Goal: Task Accomplishment & Management: Complete application form

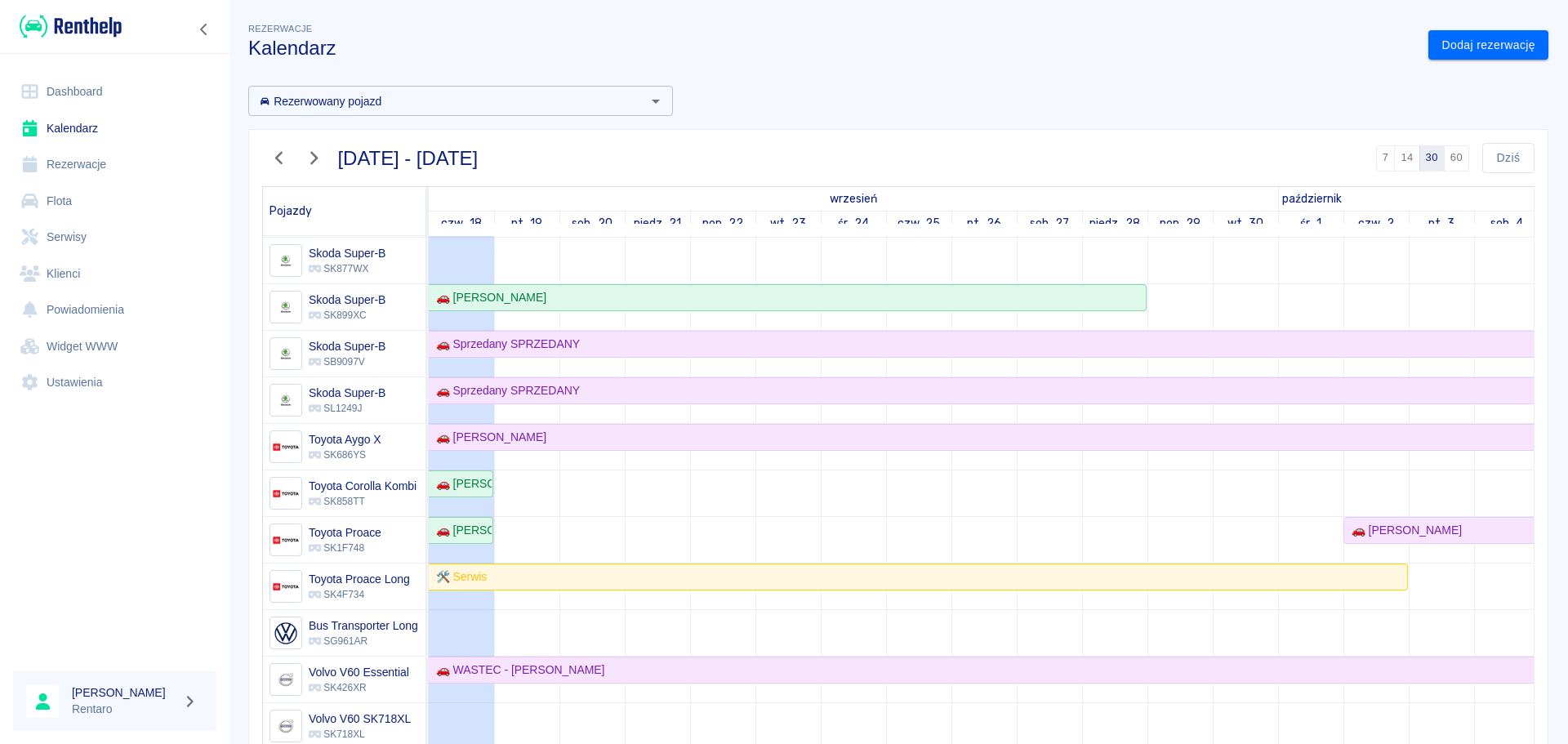
scroll to position [1226, 0]
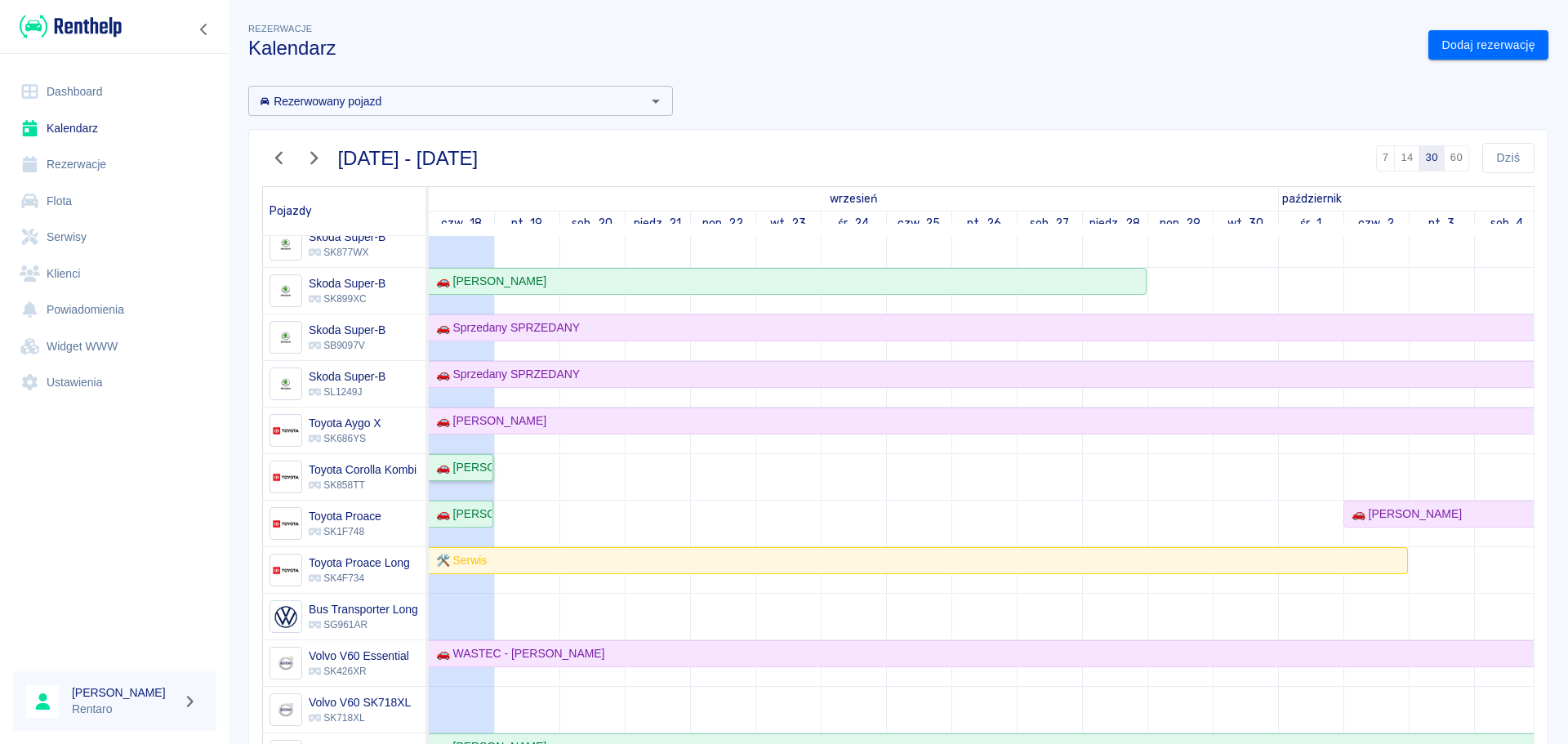
click at [471, 475] on div "🚗 Grzegorz Wolański" at bounding box center [461, 468] width 62 height 17
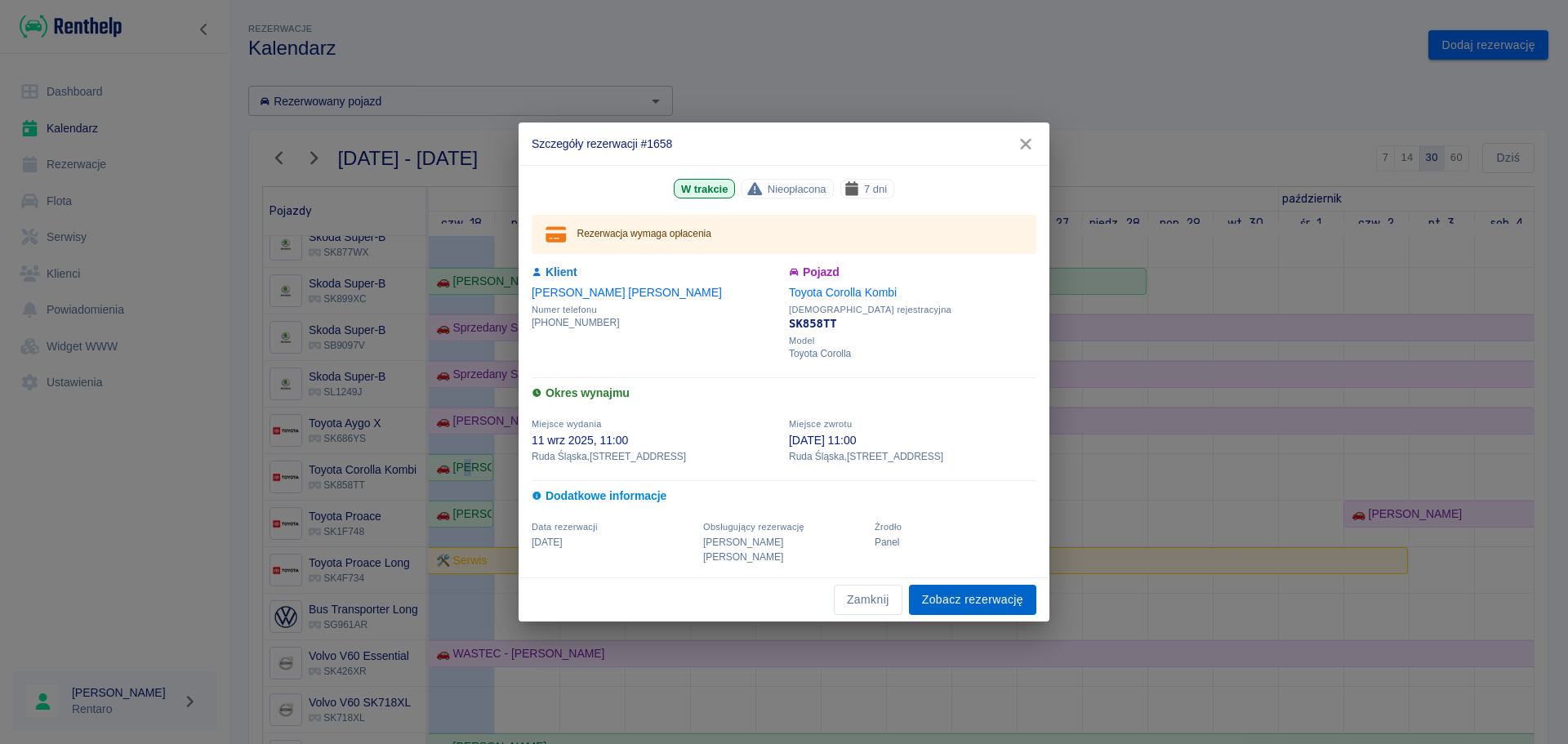
click at [955, 589] on link "Zobacz rezerwację" at bounding box center [972, 600] width 127 height 30
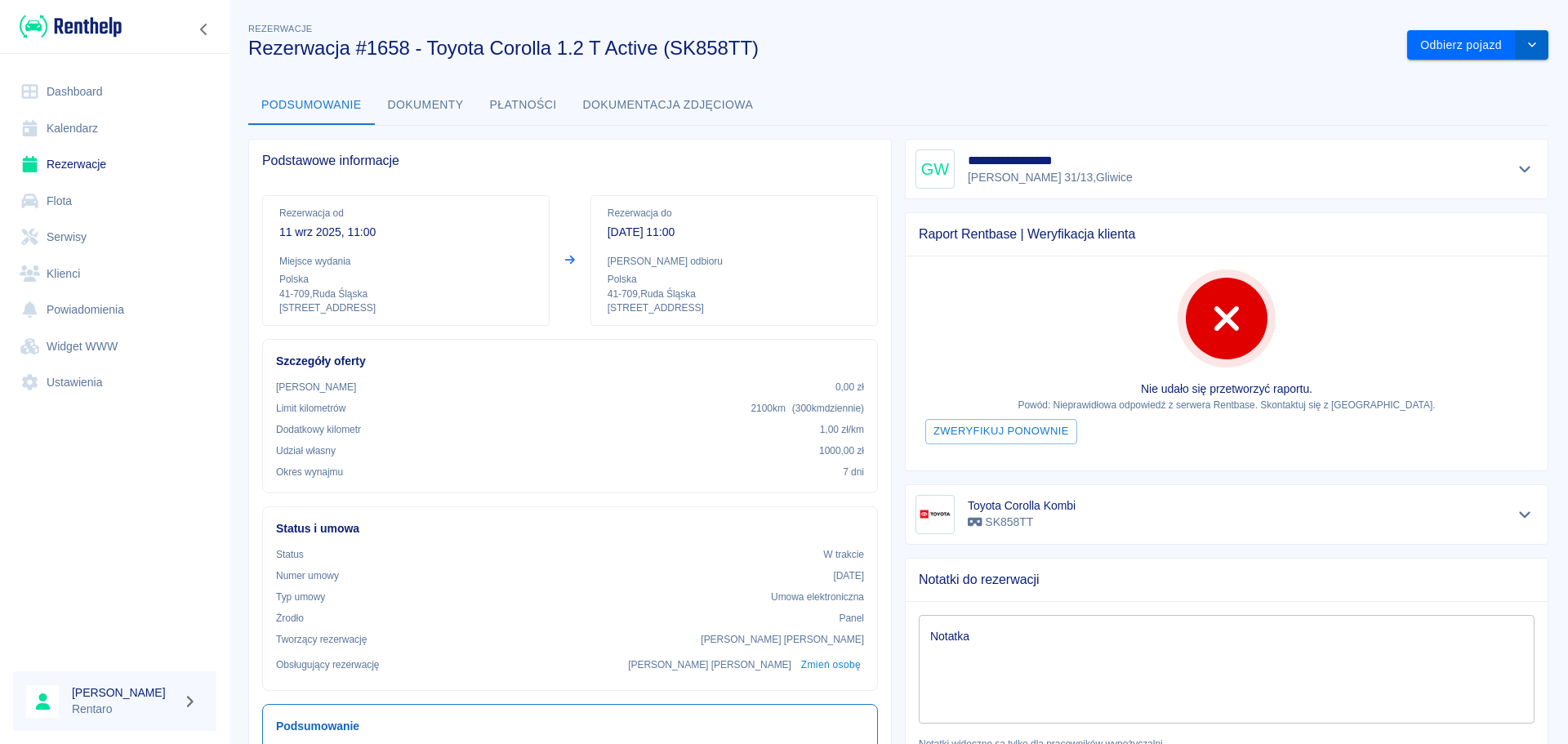
click at [1525, 40] on icon "drop-down" at bounding box center [1532, 45] width 13 height 11
click at [1461, 83] on li "Przedłuż rezerwację" at bounding box center [1465, 80] width 138 height 27
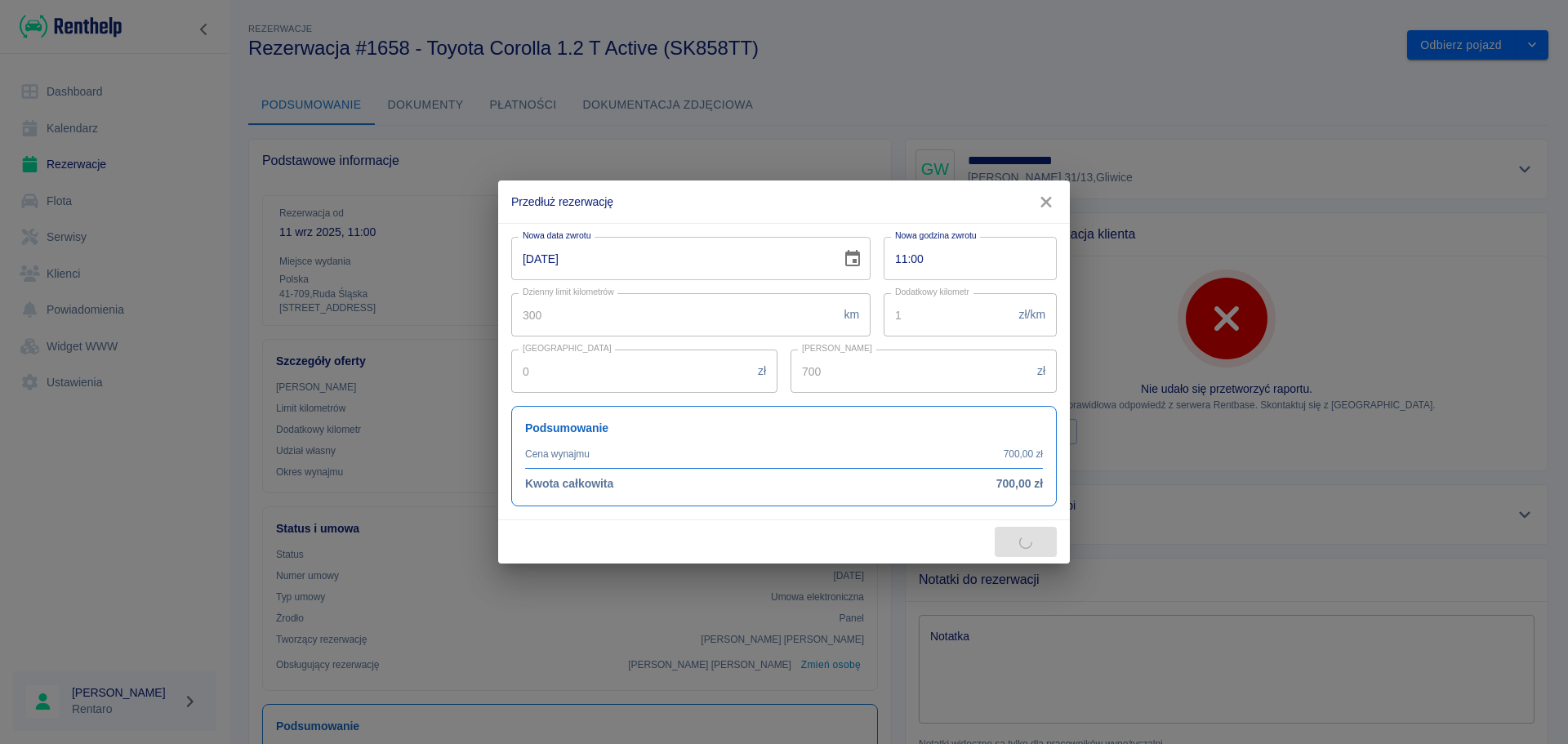
type input "903"
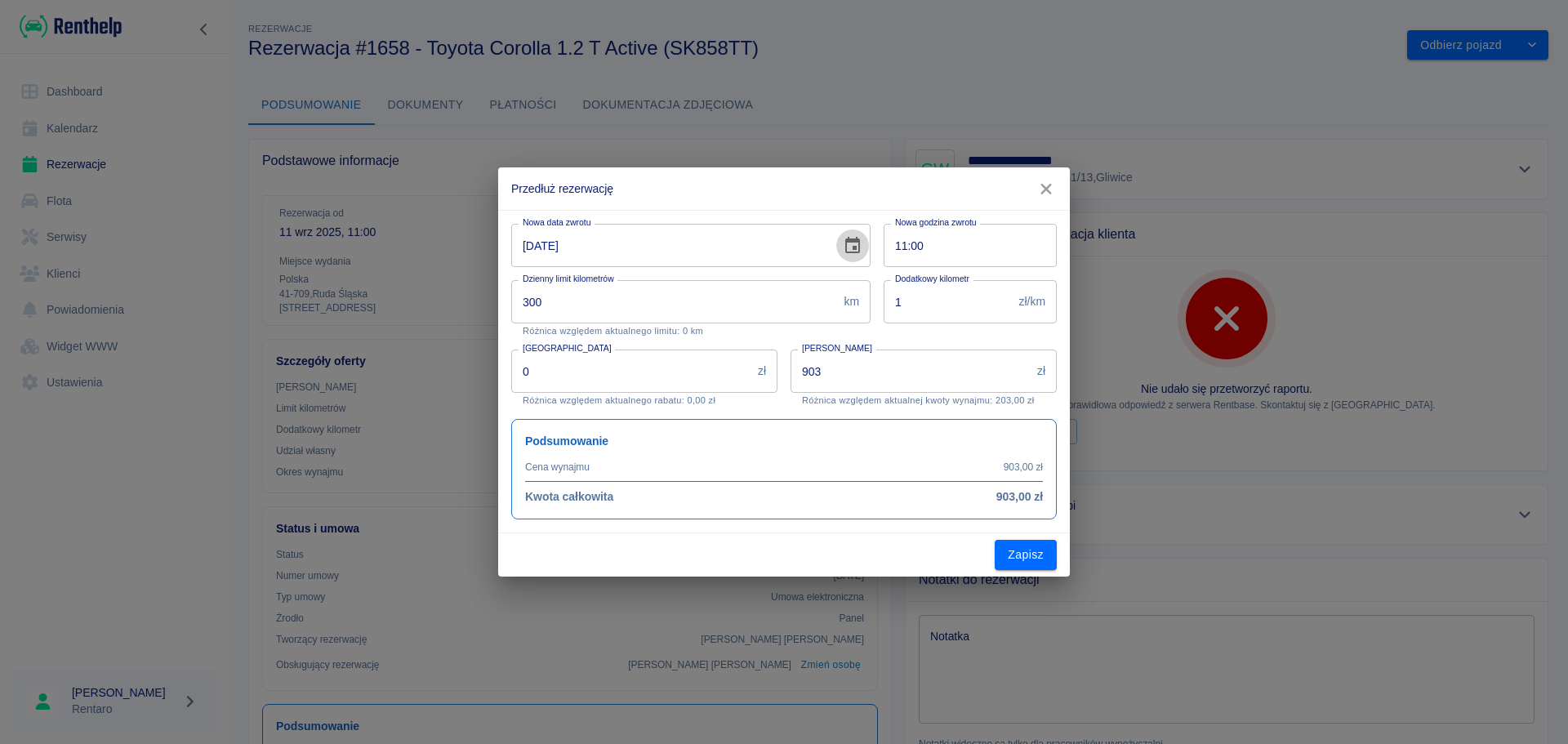
click at [856, 252] on icon "Choose date, selected date is 18 wrz 2025" at bounding box center [852, 244] width 14 height 16
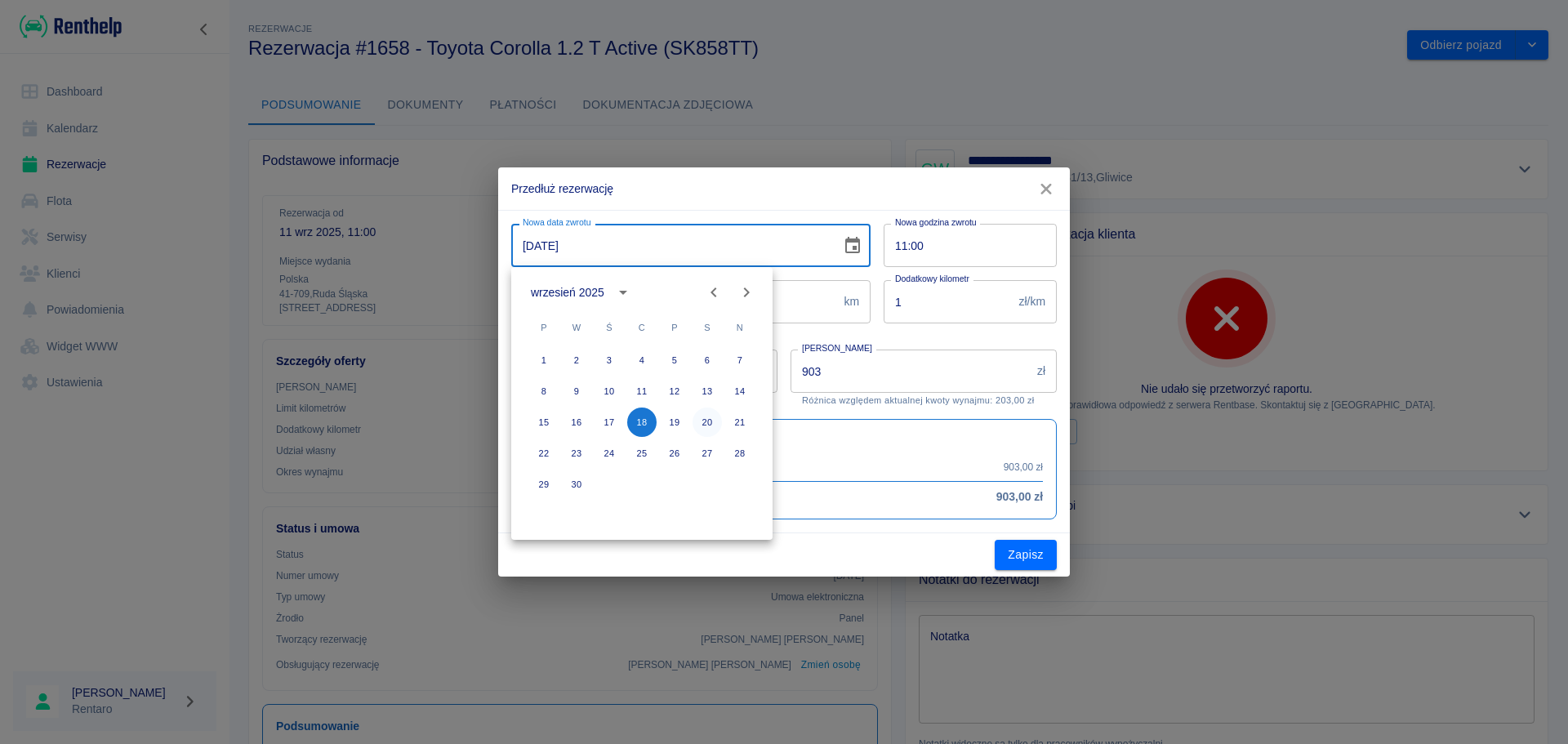
click at [708, 421] on button "20" at bounding box center [707, 422] width 29 height 29
type input "20-09-2025"
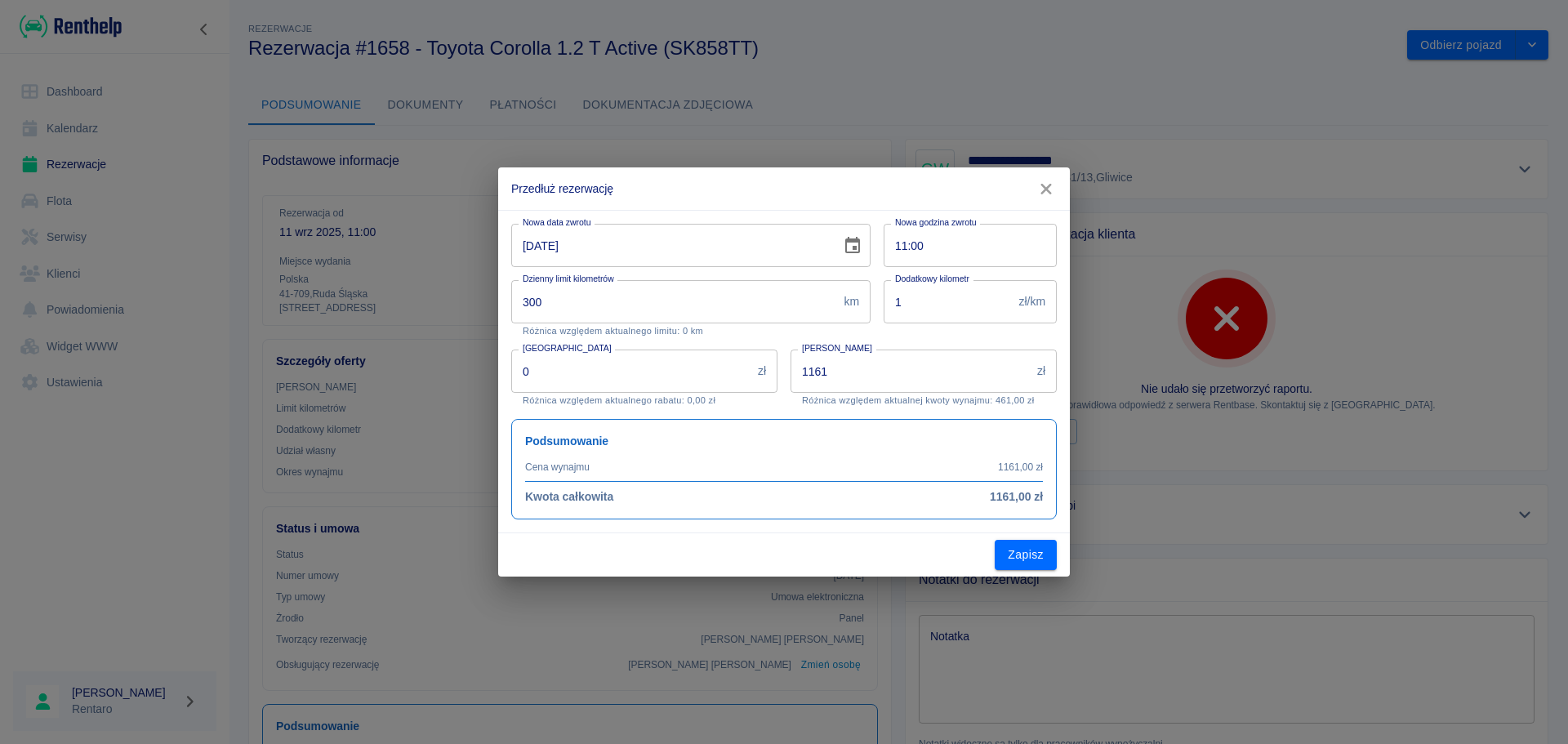
click at [902, 337] on div "Kwota wynajmu 1161 zł Kwota wynajmu Różnica względem aktualnej kwoty wynajmu: 4…" at bounding box center [917, 372] width 280 height 69
click at [882, 395] on p "Różnica względem aktualnej kwoty wynajmu: 461,00 zł" at bounding box center [923, 400] width 243 height 11
click at [895, 377] on input "1161" at bounding box center [910, 371] width 240 height 43
click at [895, 377] on input "1161" at bounding box center [910, 371] width 240 height 43
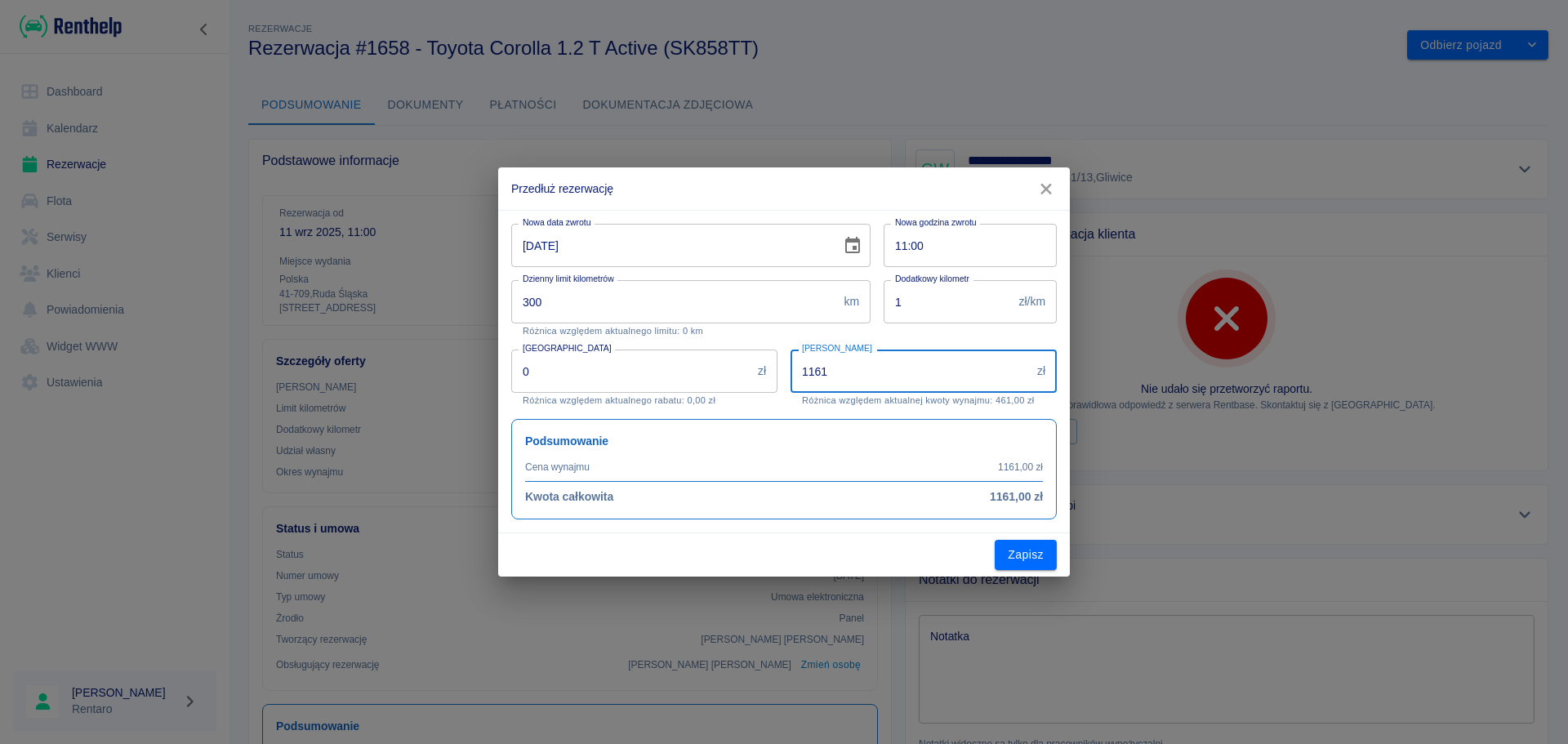
click at [895, 376] on input "1161" at bounding box center [910, 371] width 240 height 43
click at [1002, 542] on button "Zapisz" at bounding box center [1026, 555] width 62 height 30
click at [845, 377] on input "0" at bounding box center [910, 371] width 240 height 43
click at [1023, 557] on button "Zapisz" at bounding box center [1026, 555] width 62 height 30
click at [847, 361] on input "0" at bounding box center [910, 371] width 240 height 43
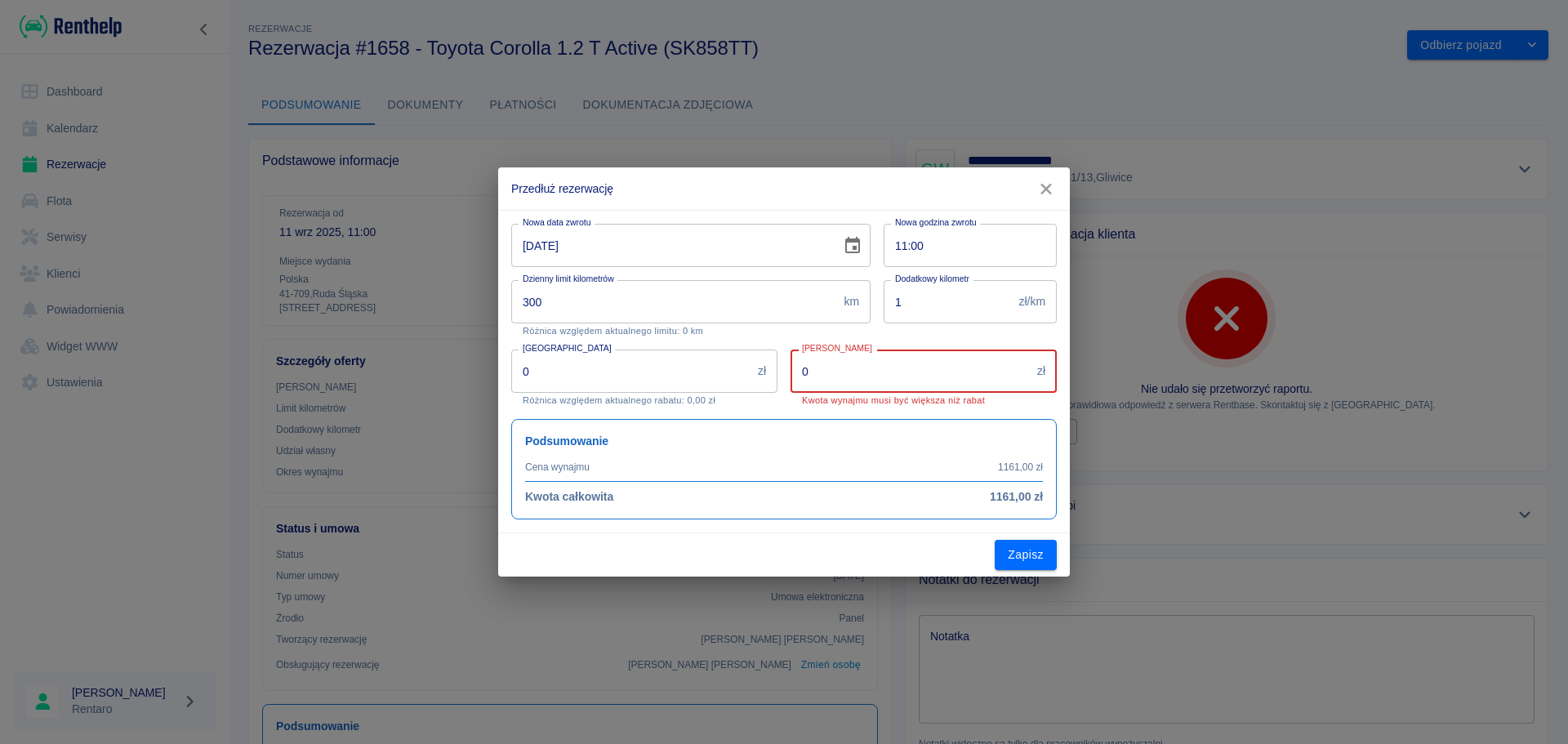
click at [848, 361] on input "0" at bounding box center [910, 371] width 240 height 43
type input "1"
click at [1005, 562] on button "Zapisz" at bounding box center [1026, 555] width 62 height 30
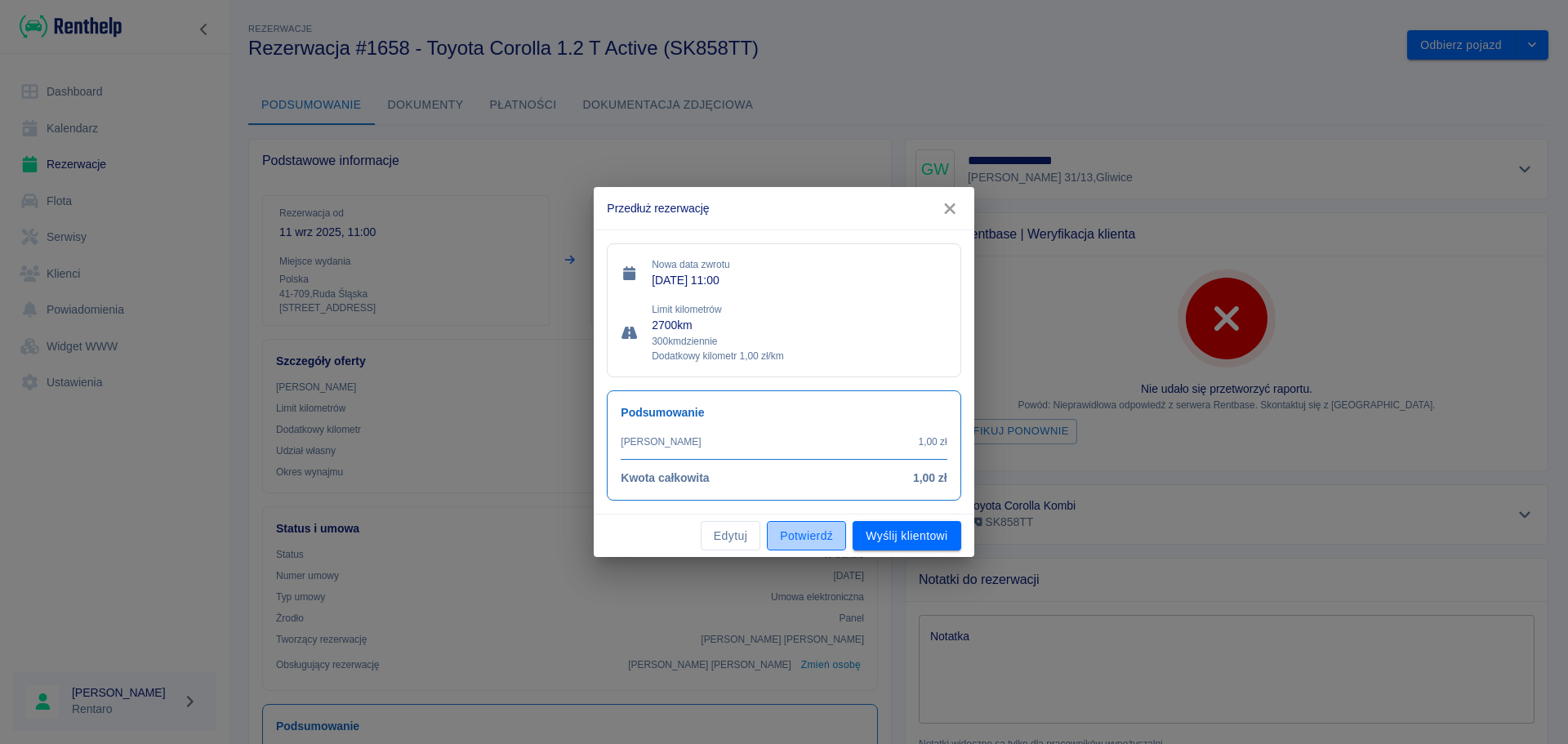
click at [806, 531] on button "Potwierdź" at bounding box center [807, 537] width 79 height 30
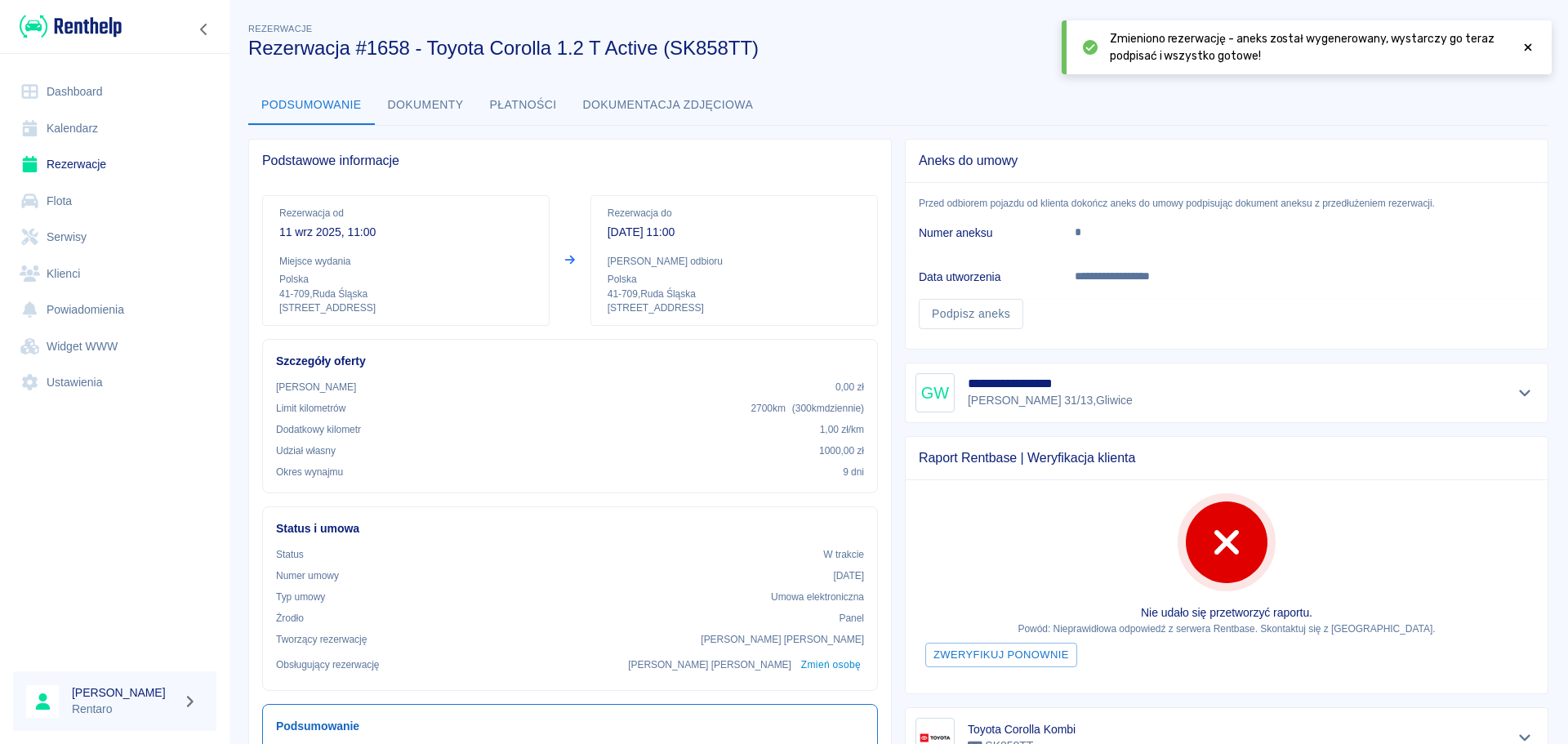
click at [84, 125] on link "Kalendarz" at bounding box center [115, 129] width 203 height 37
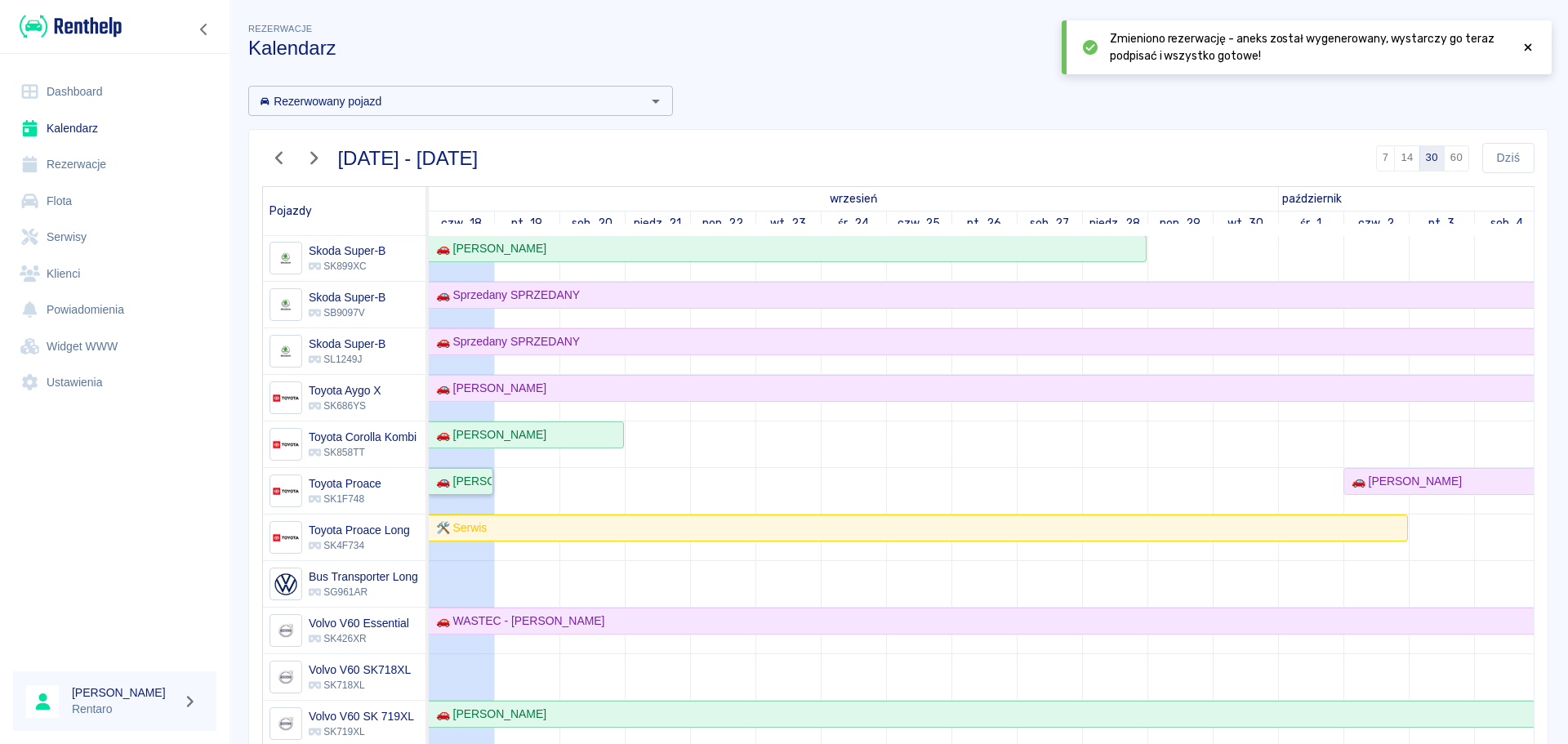
click at [470, 475] on div "🚗 Dawid Nowakowski" at bounding box center [461, 481] width 62 height 17
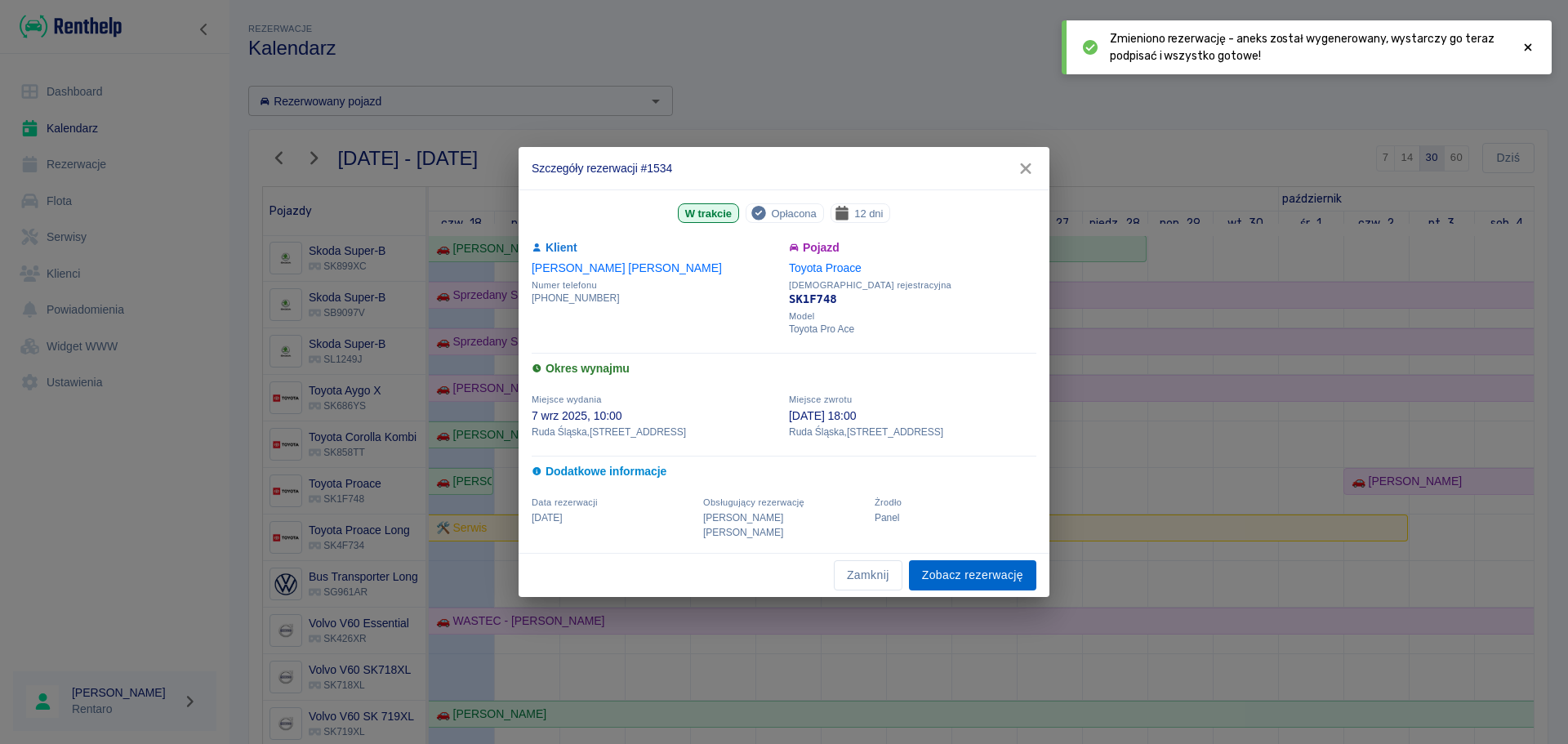
click at [1003, 571] on link "Zobacz rezerwację" at bounding box center [972, 575] width 127 height 30
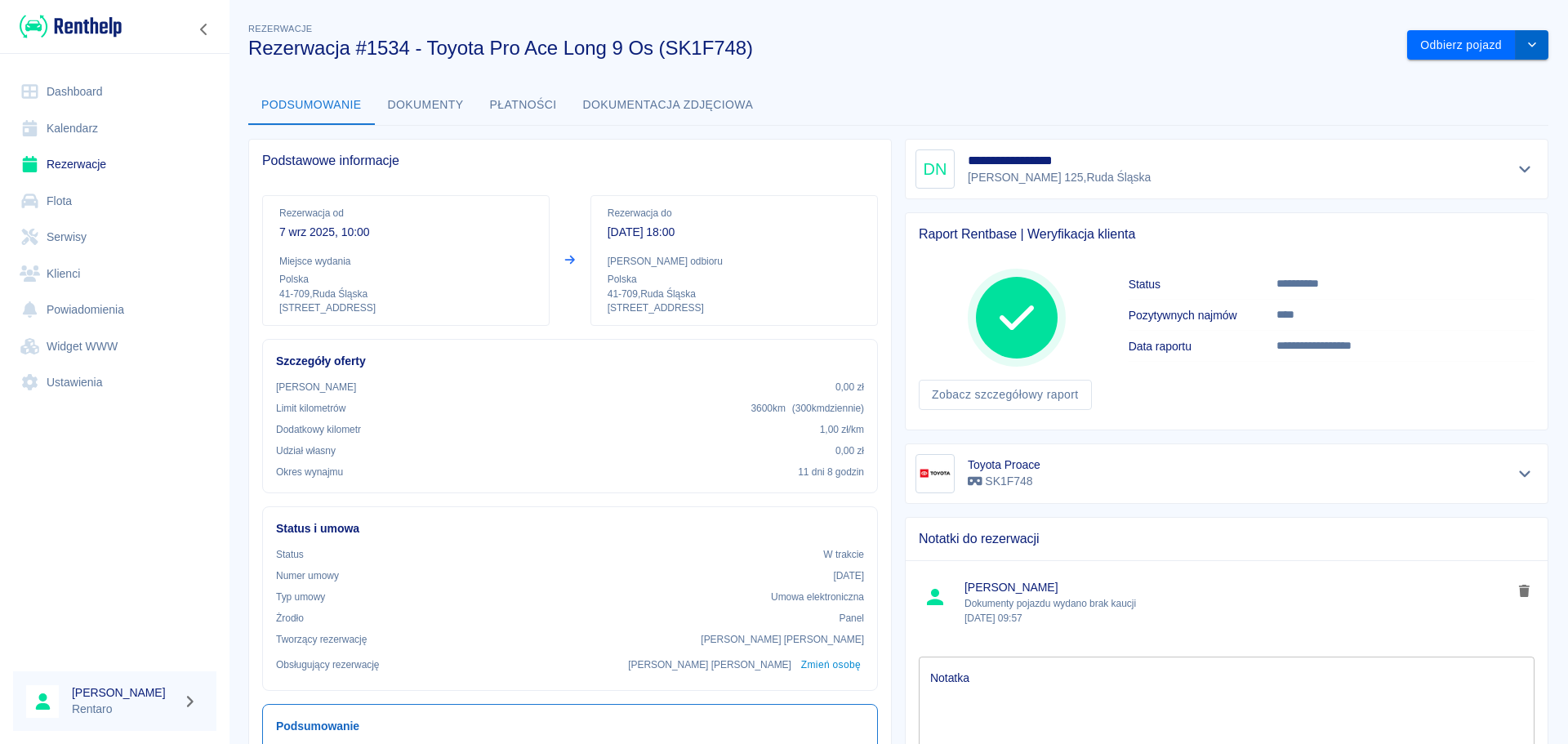
click at [1526, 49] on icon "drop-down" at bounding box center [1532, 45] width 13 height 11
click at [1477, 72] on li "Przedłuż rezerwację" at bounding box center [1465, 80] width 128 height 27
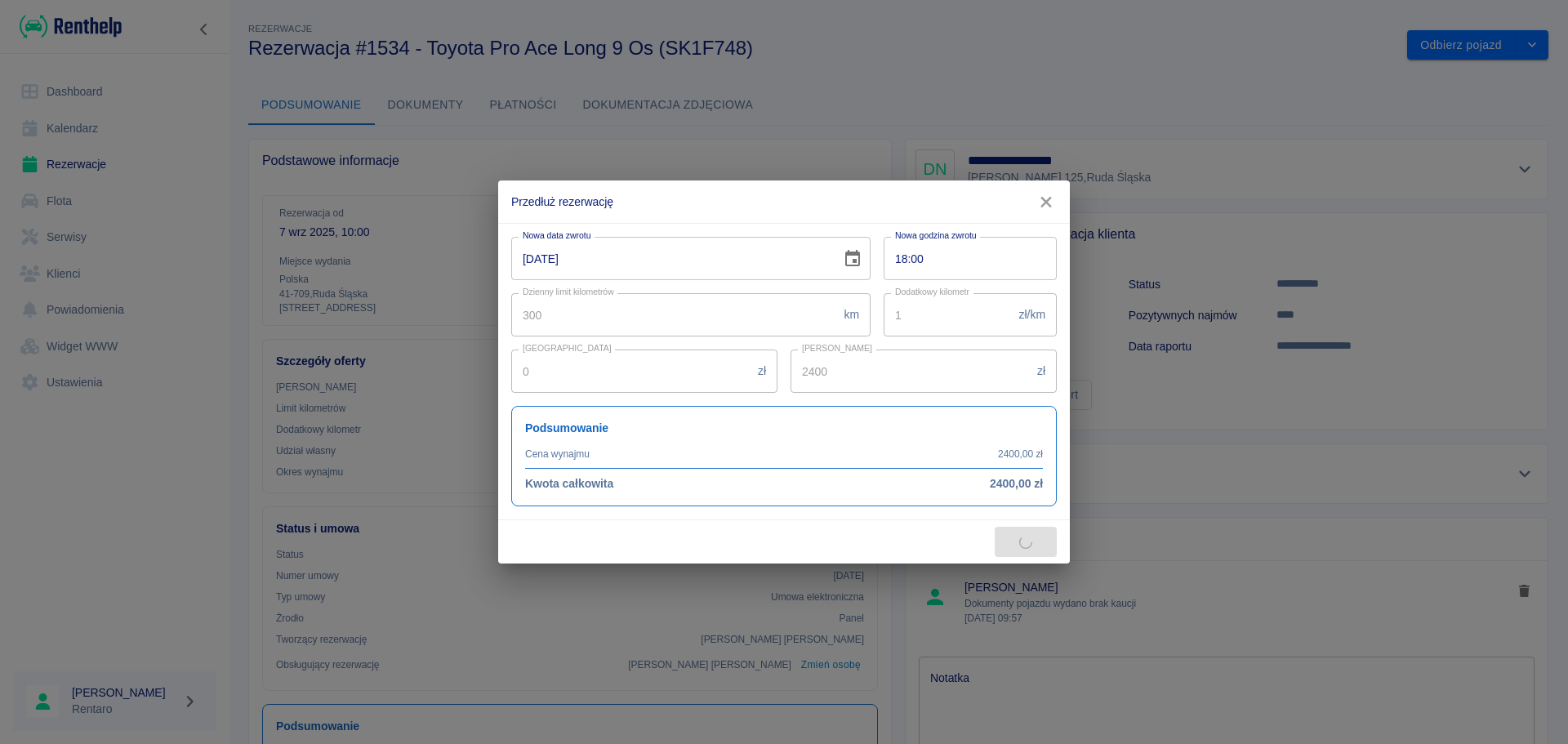
type input "2988"
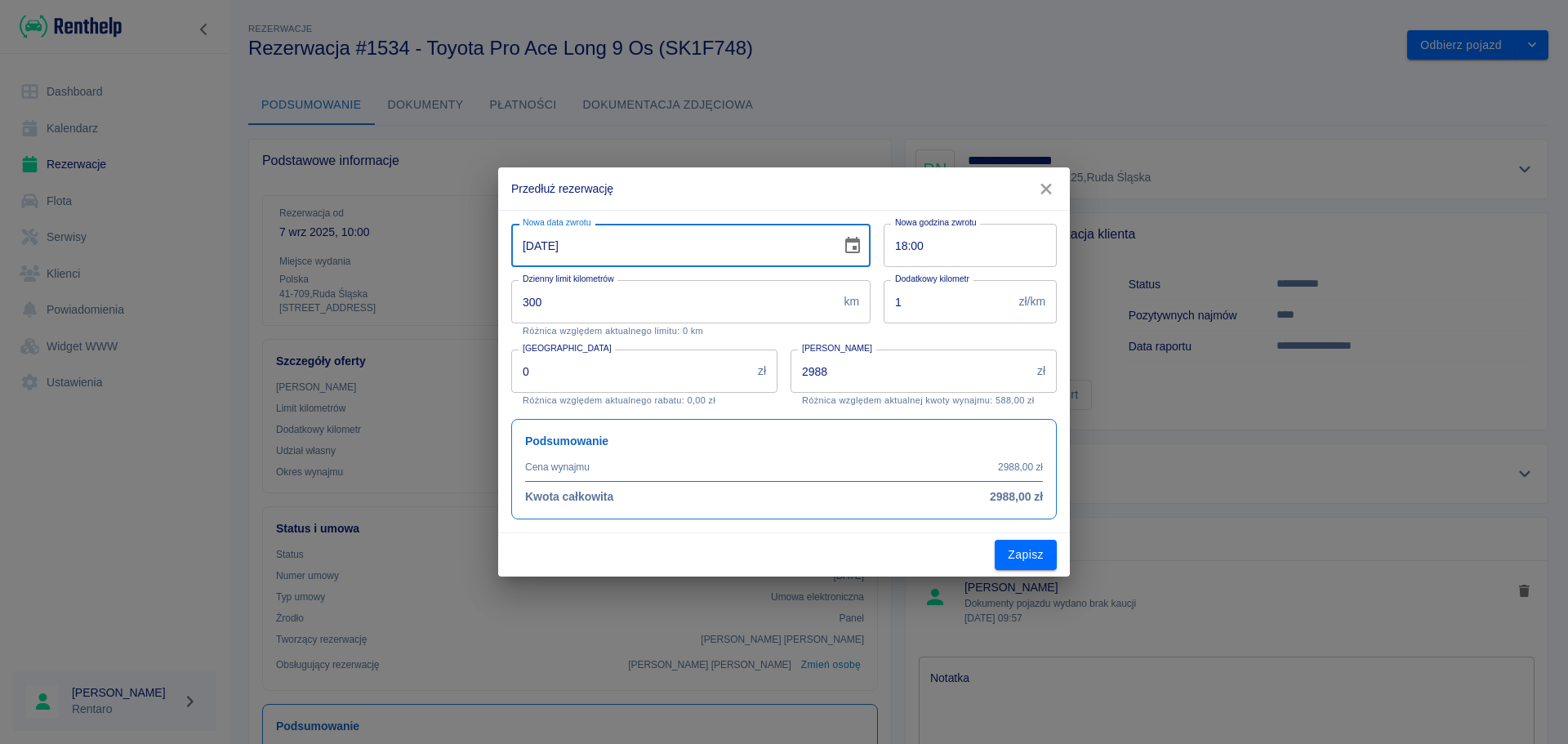
click at [530, 243] on input "18-09-2025" at bounding box center [670, 245] width 318 height 43
click at [849, 249] on icon "Choose date, selected date is 18 wrz 2025" at bounding box center [852, 245] width 19 height 19
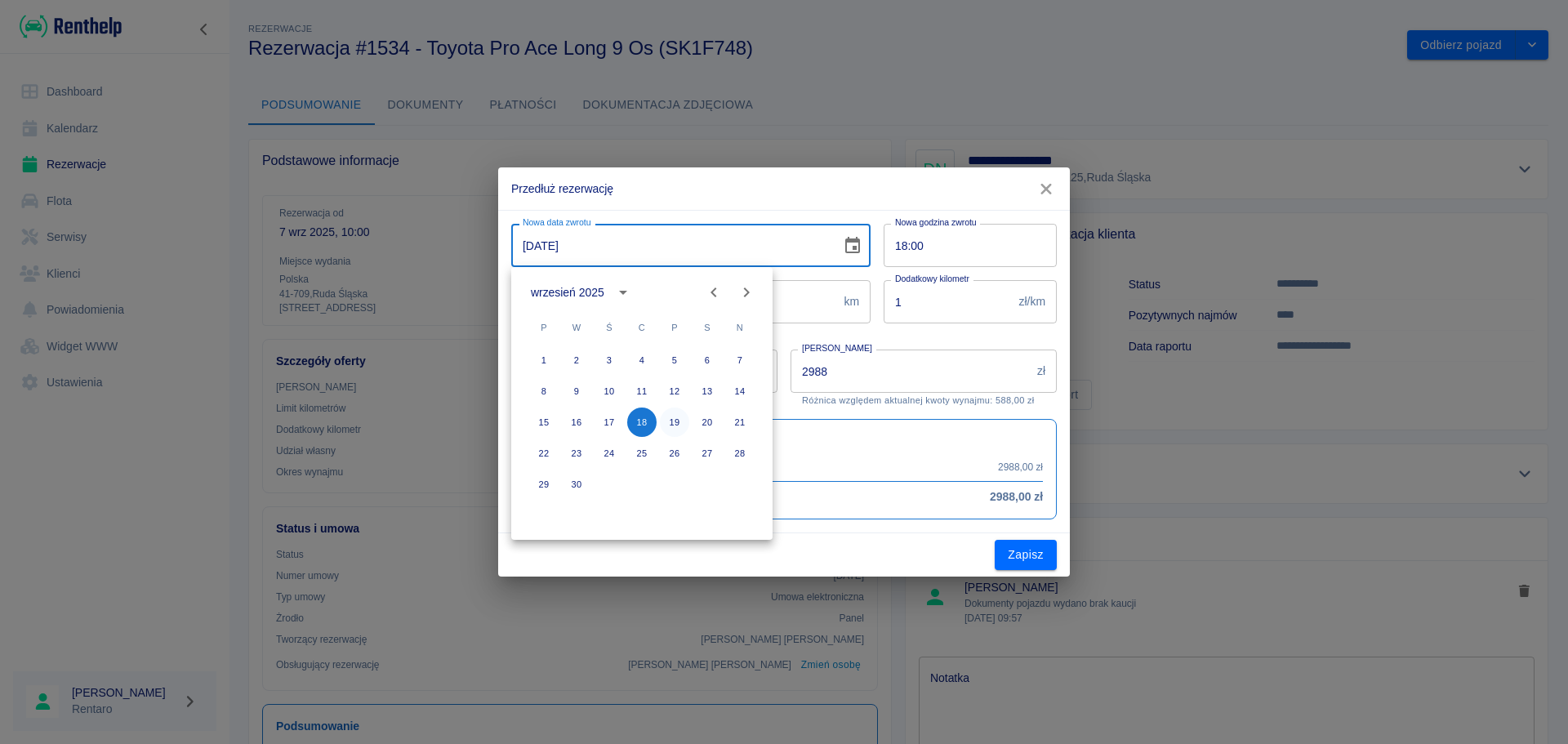
click at [672, 424] on button "19" at bounding box center [675, 422] width 29 height 29
type input "19-09-2025"
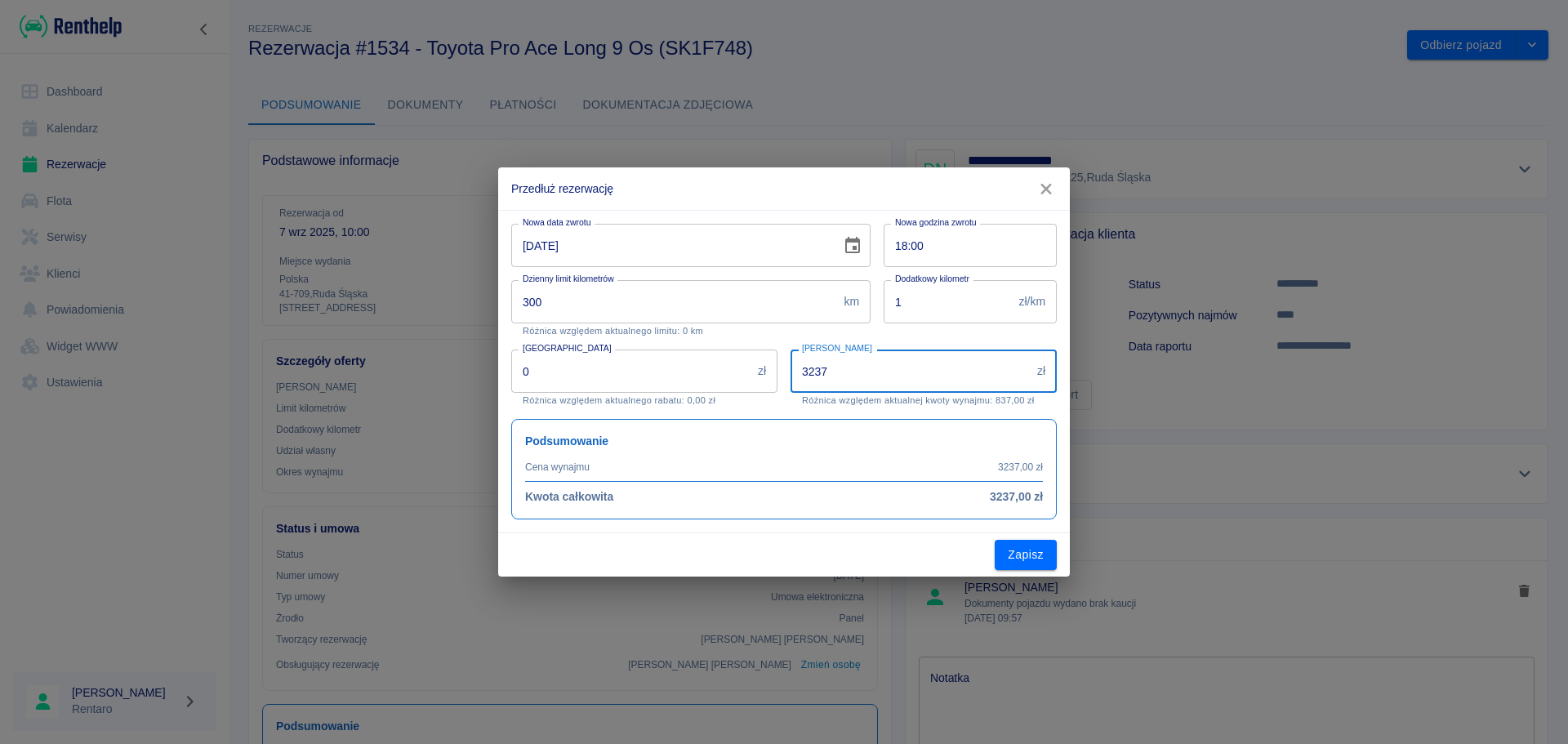
drag, startPoint x: 828, startPoint y: 367, endPoint x: 687, endPoint y: 361, distance: 141.1
click at [687, 361] on div "Nowa data zwrotu 19-09-2025 Nowa data zwrotu Nowa godzina zwrotu 18:00 Nowa god…" at bounding box center [777, 365] width 558 height 309
type input "1"
click at [1037, 559] on button "Zapisz" at bounding box center [1026, 555] width 62 height 30
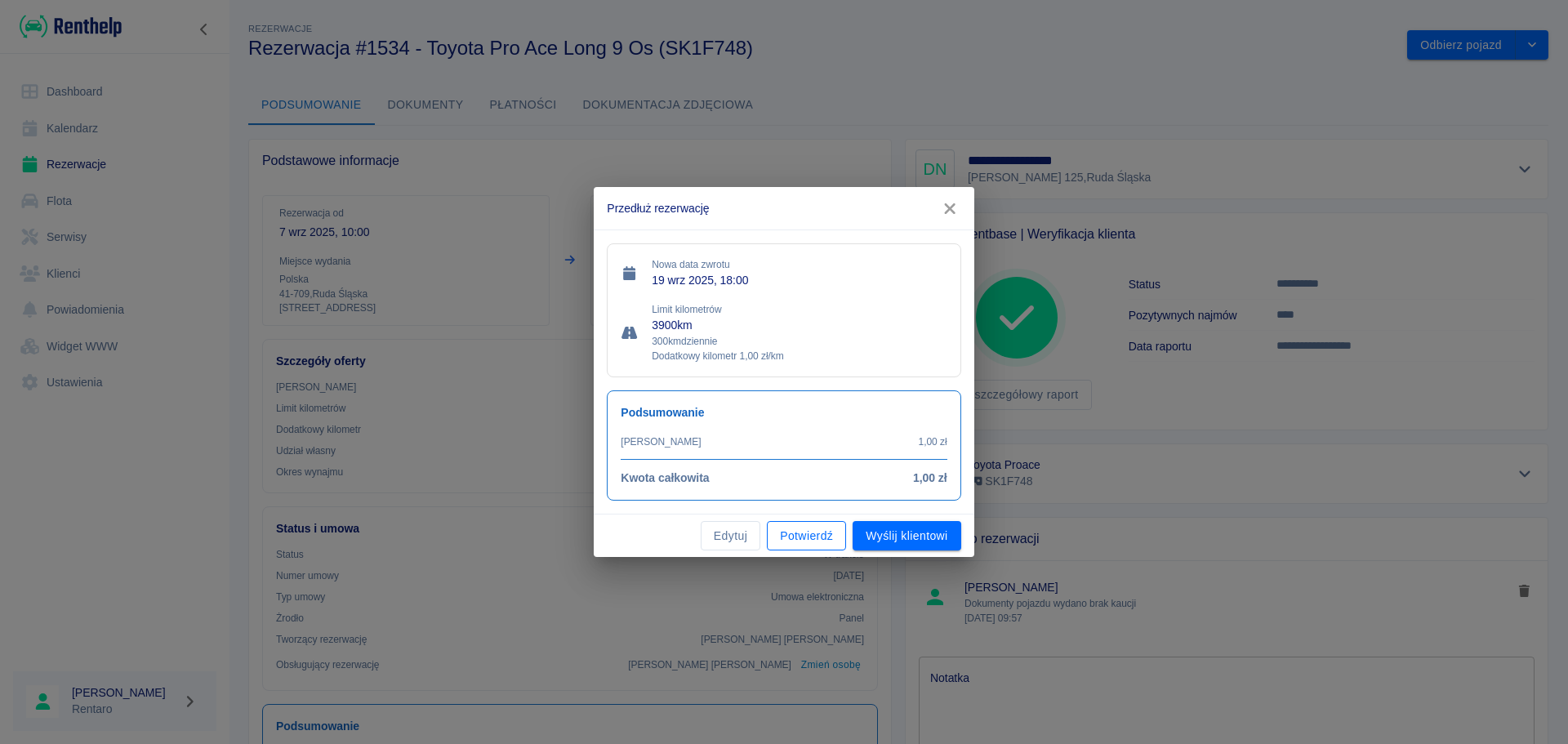
click at [797, 543] on button "Potwierdź" at bounding box center [807, 537] width 79 height 30
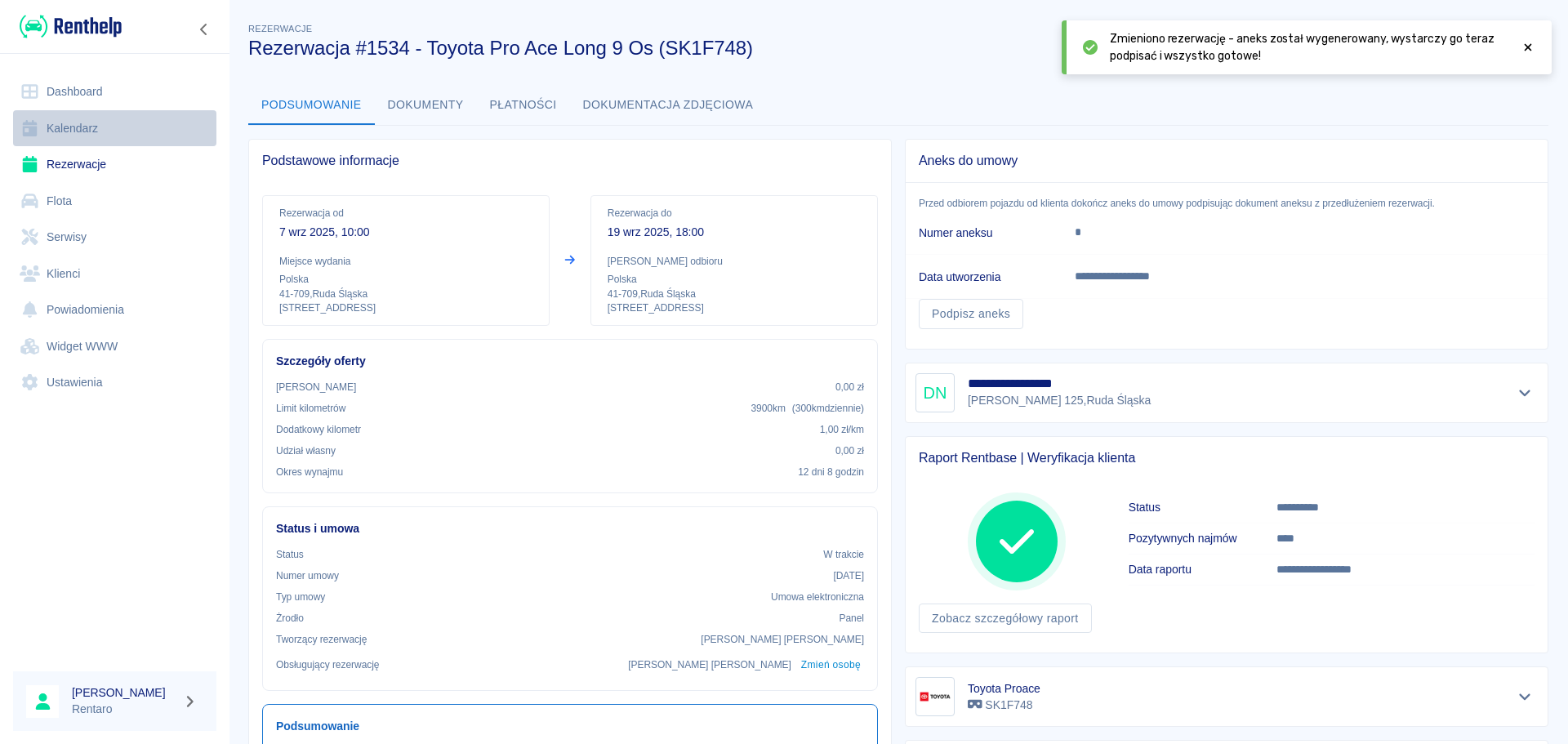
click at [97, 118] on link "Kalendarz" at bounding box center [115, 129] width 203 height 37
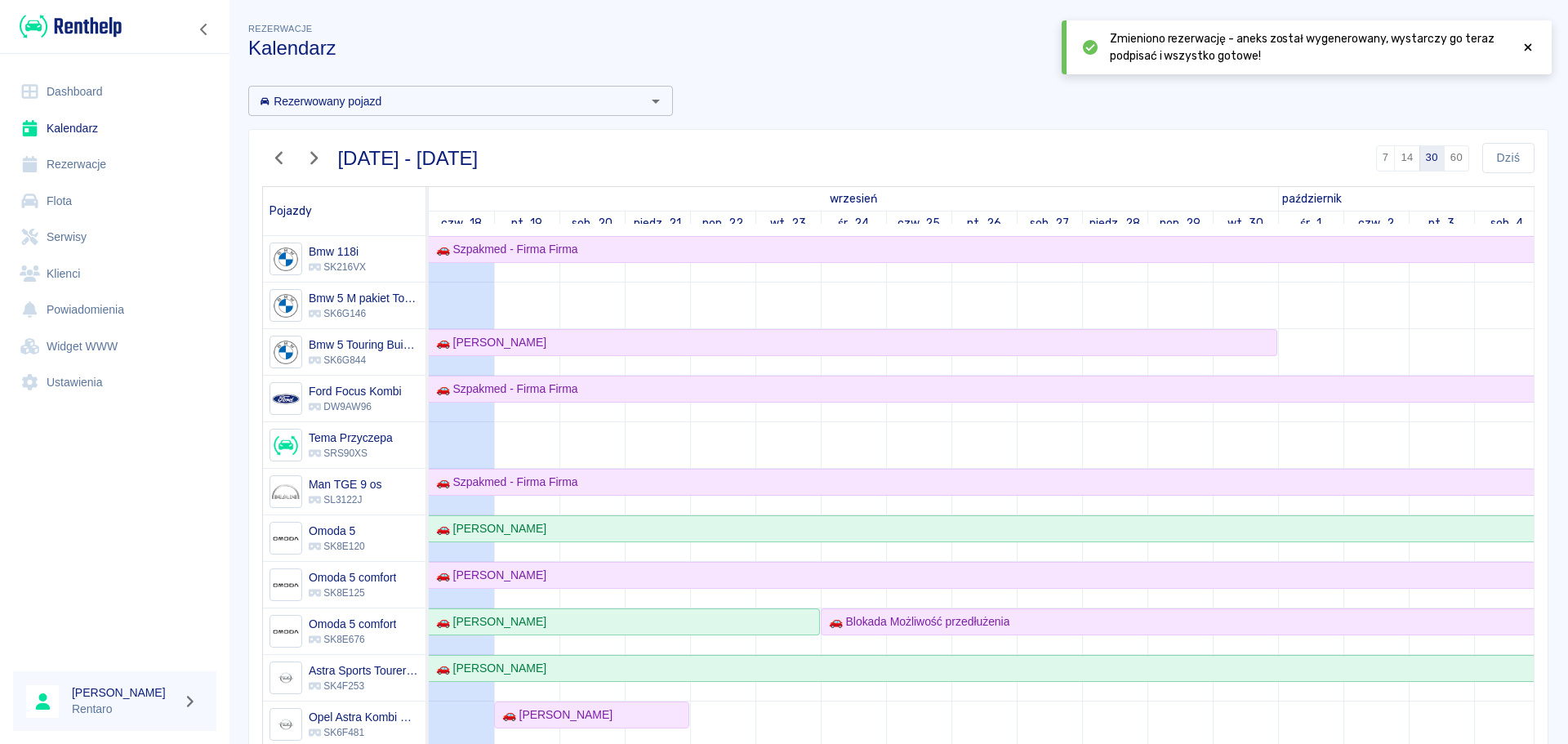
click at [1528, 50] on icon at bounding box center [1528, 47] width 14 height 12
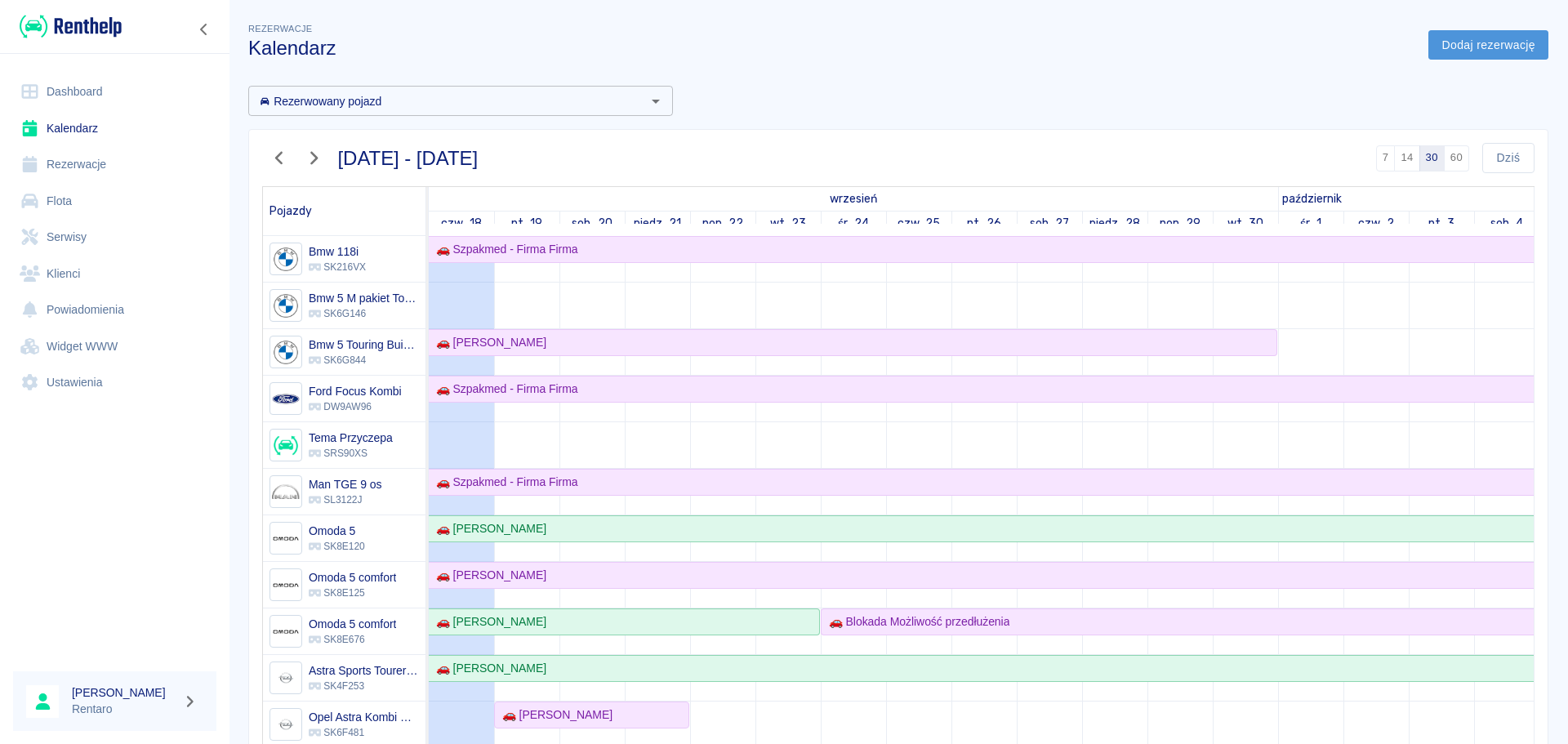
click at [1507, 54] on link "Dodaj rezerwację" at bounding box center [1488, 45] width 120 height 30
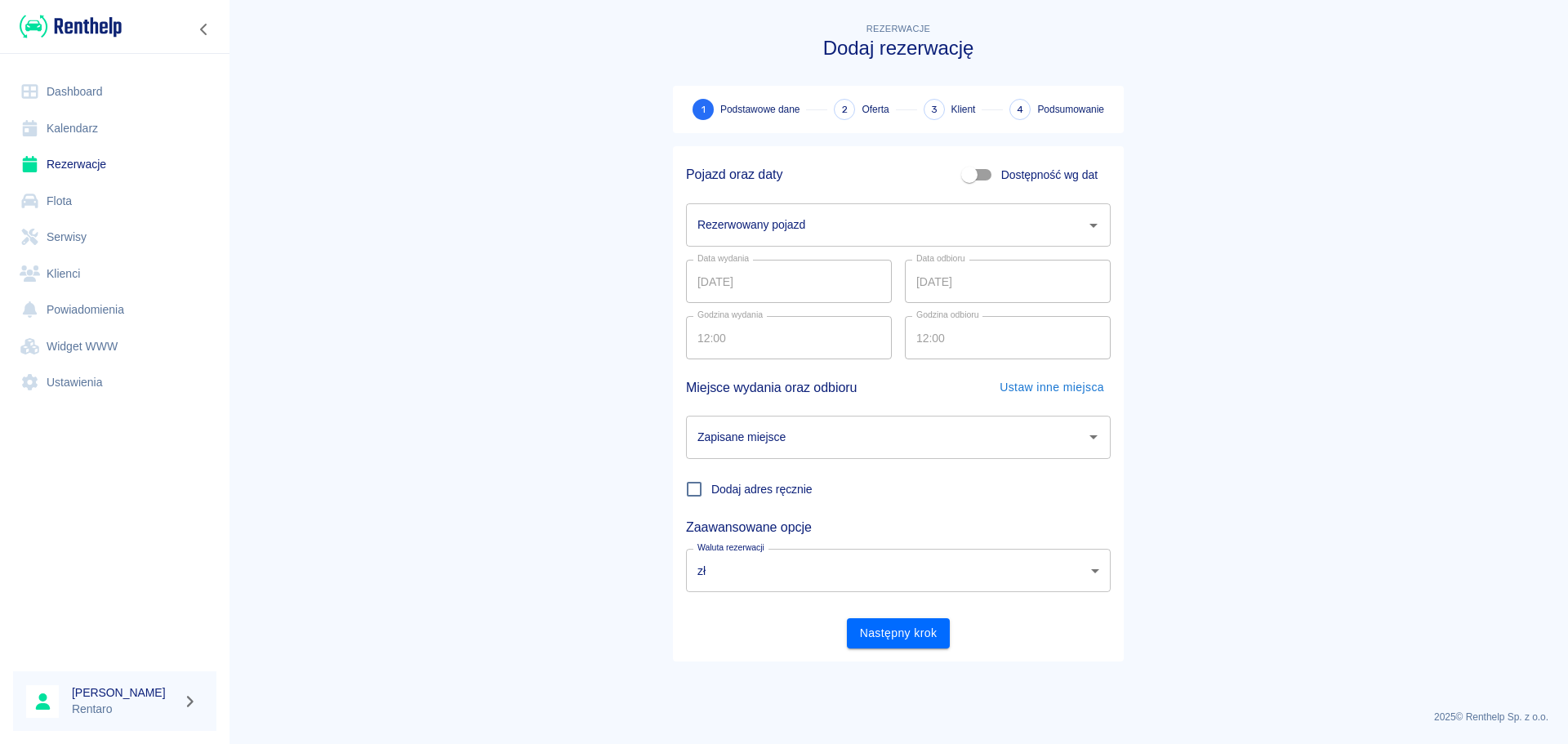
click at [966, 226] on input "Rezerwowany pojazd" at bounding box center [886, 225] width 386 height 29
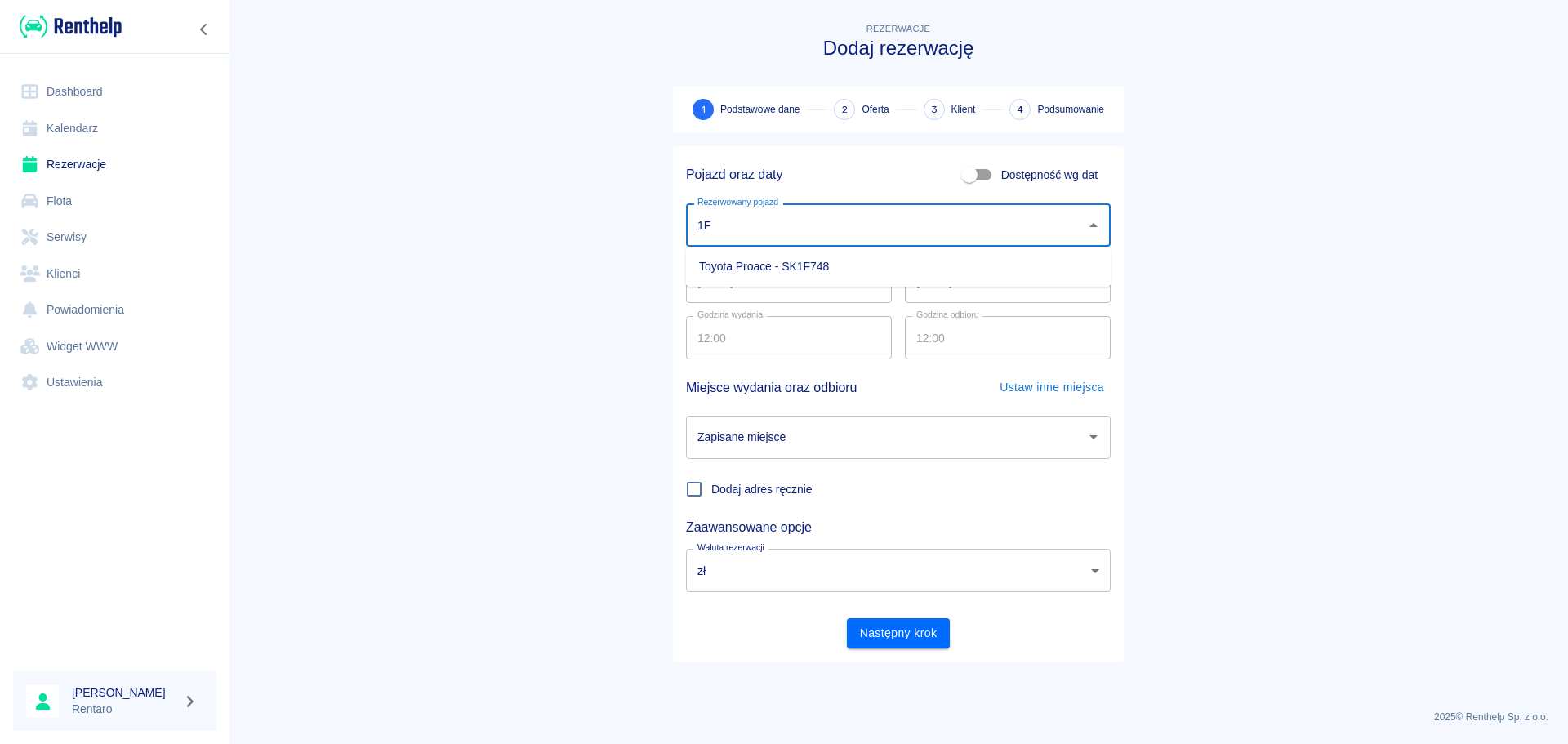
click at [913, 271] on li "Toyota Proace - SK1F748" at bounding box center [899, 267] width 424 height 27
type input "Toyota Proace - SK1F748"
click at [769, 291] on input "18.09.2025" at bounding box center [789, 281] width 205 height 43
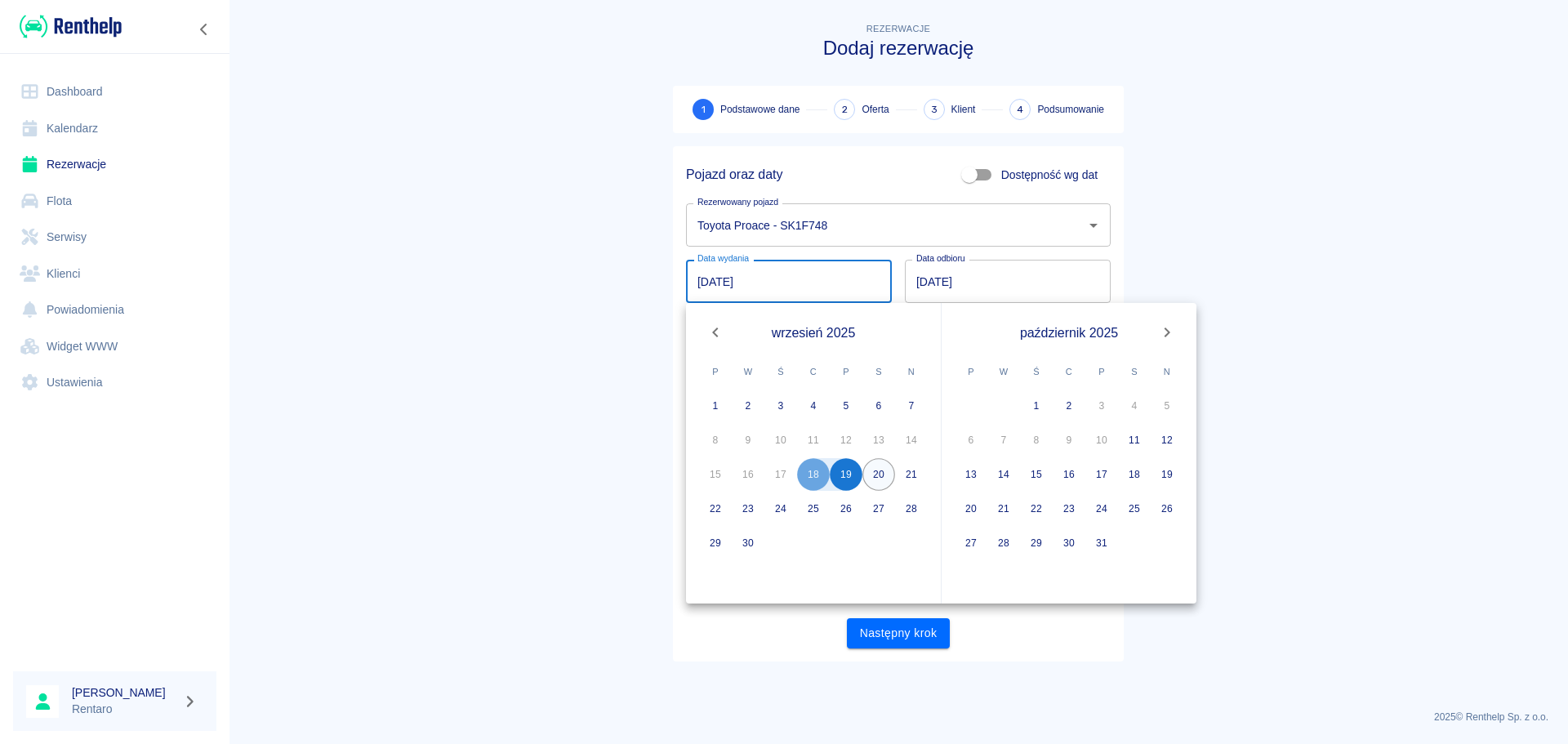
click at [876, 484] on button "20" at bounding box center [878, 474] width 33 height 33
type input "20.09.2025"
type input "DD.MM.YYYY"
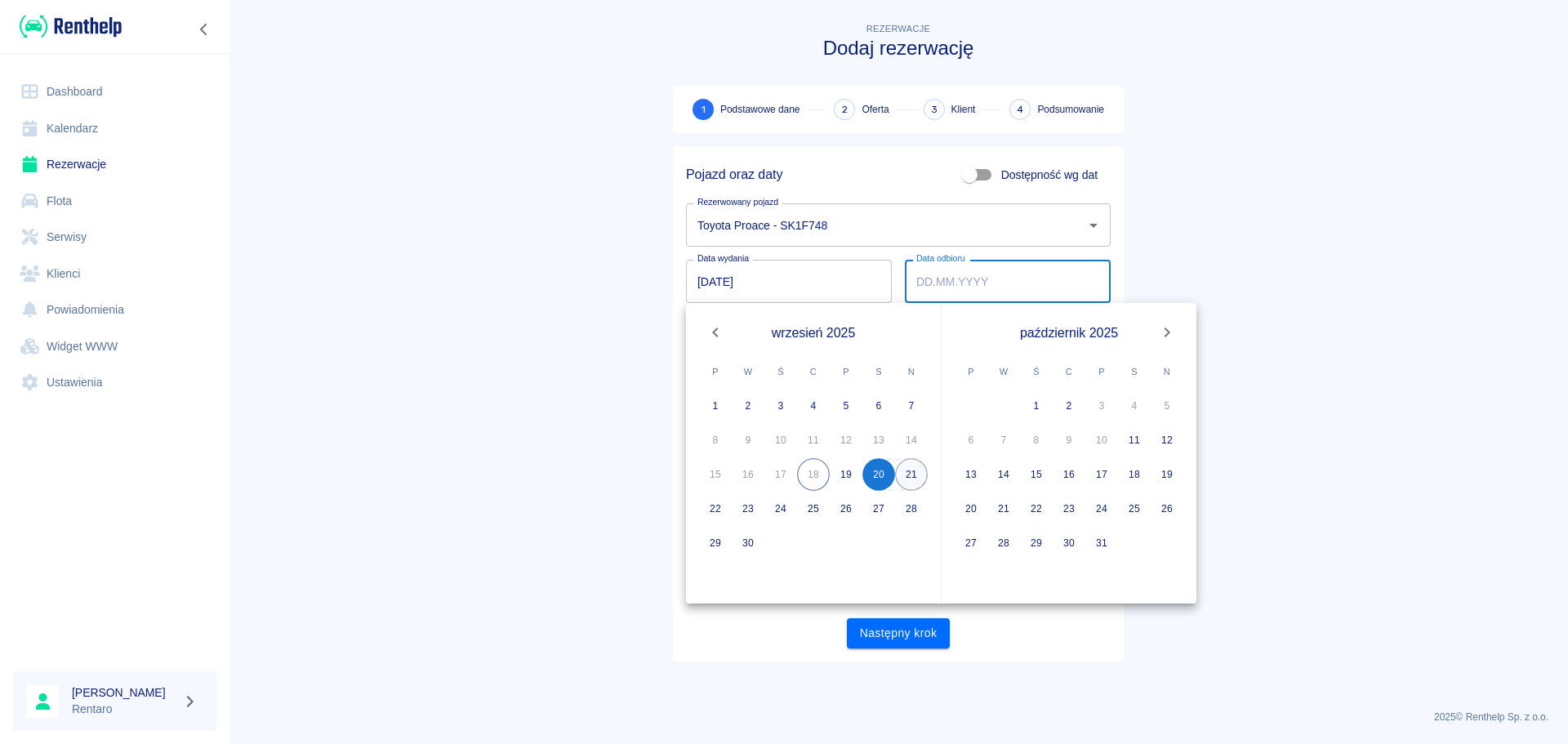
click at [920, 475] on button "21" at bounding box center [911, 474] width 33 height 33
type input "21.09.2025"
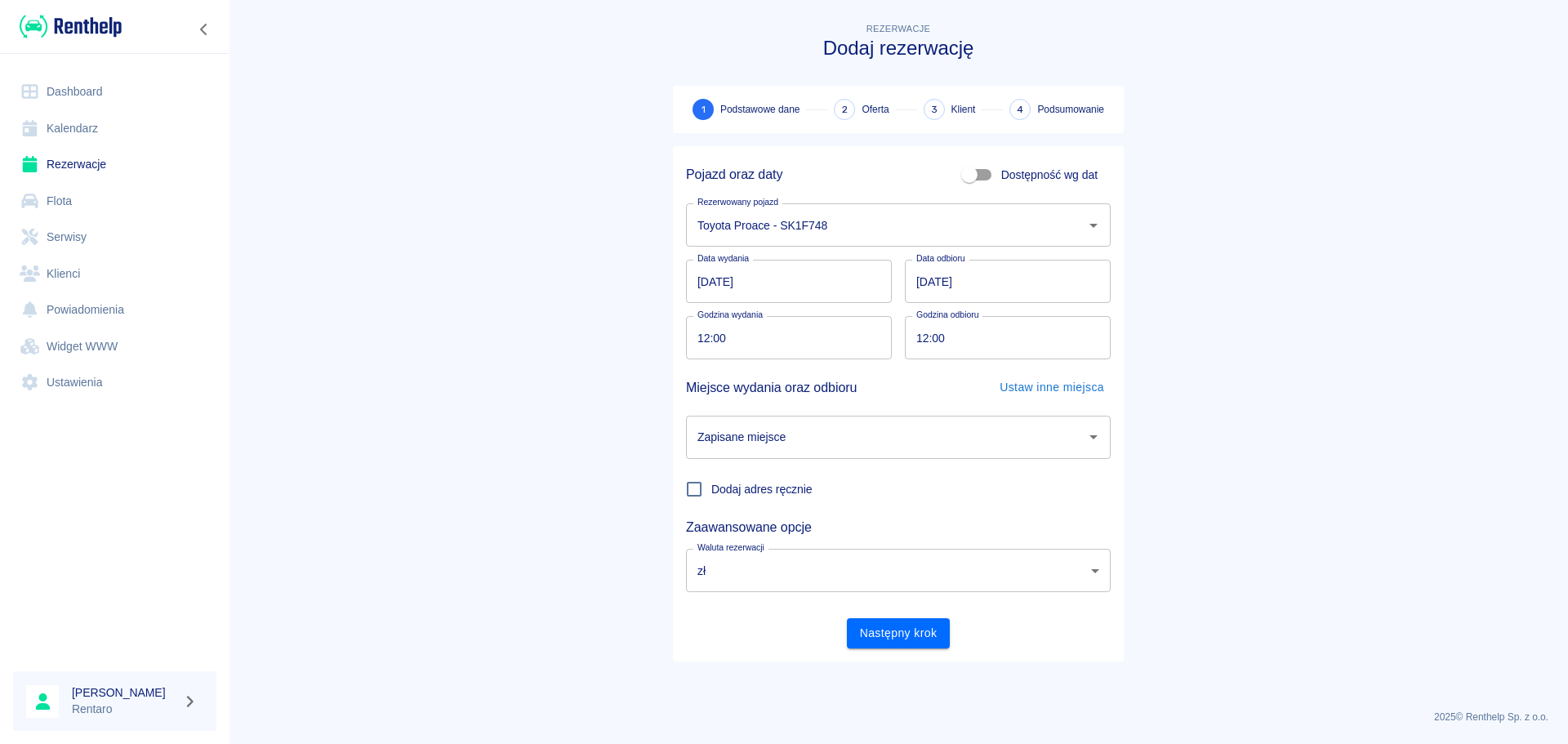
click at [757, 348] on input "12:00" at bounding box center [783, 337] width 195 height 43
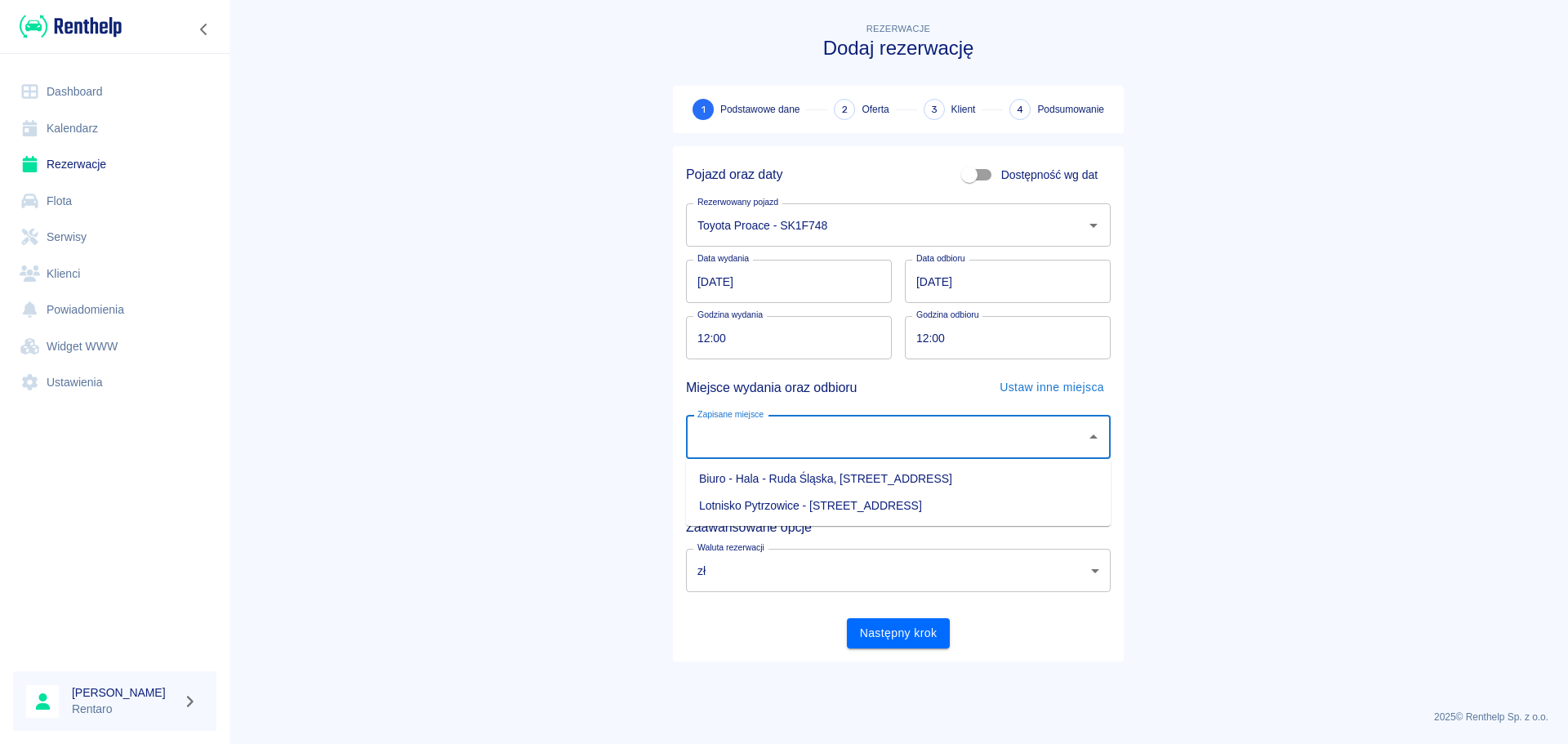
click at [818, 440] on input "Zapisane miejsce" at bounding box center [886, 437] width 386 height 29
click at [837, 476] on li "Biuro - Hala - Ruda Śląska, Zabrzańska 9" at bounding box center [899, 479] width 424 height 27
type input "Biuro - Hala - Ruda Śląska, Zabrzańska 9"
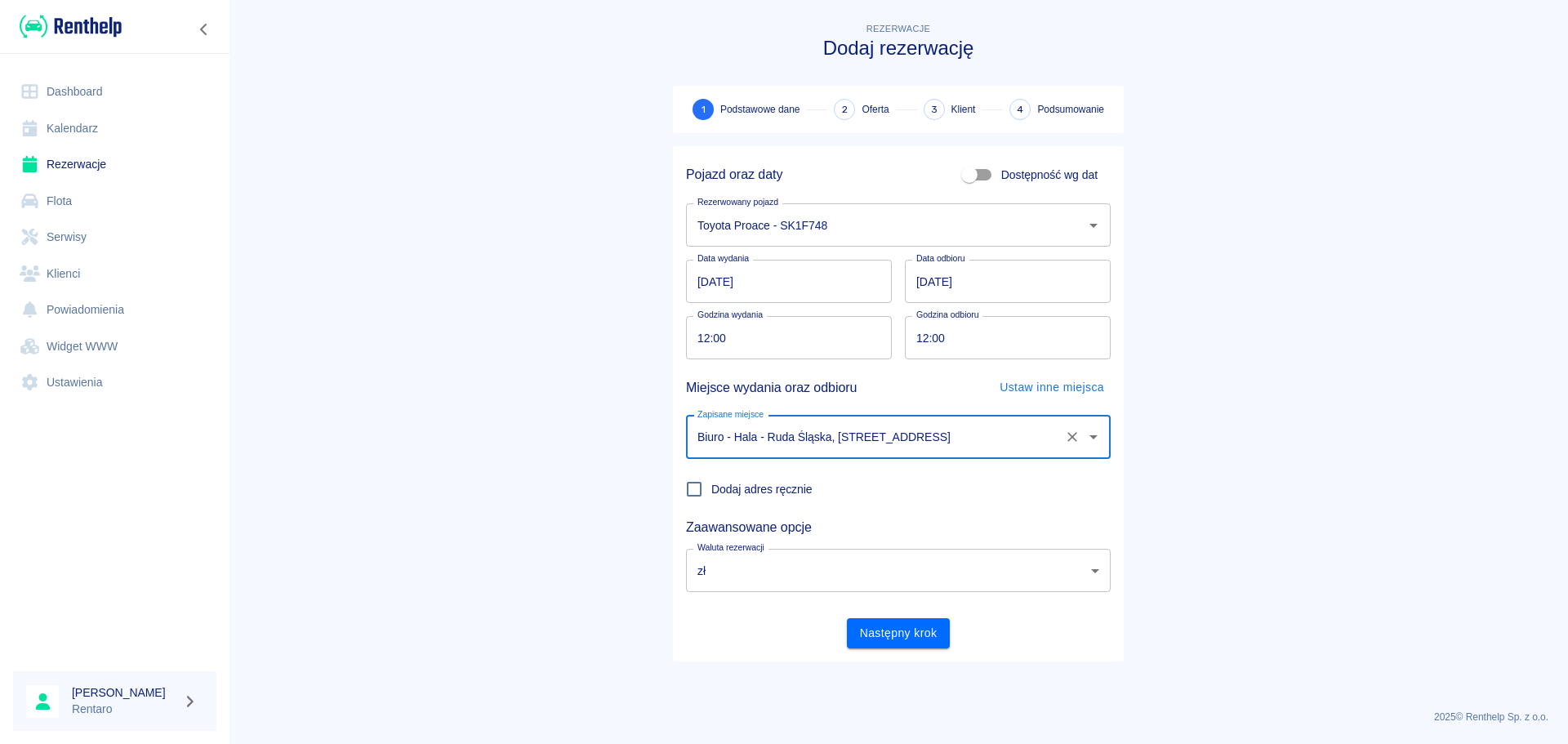
click at [769, 348] on input "12:00" at bounding box center [783, 337] width 195 height 43
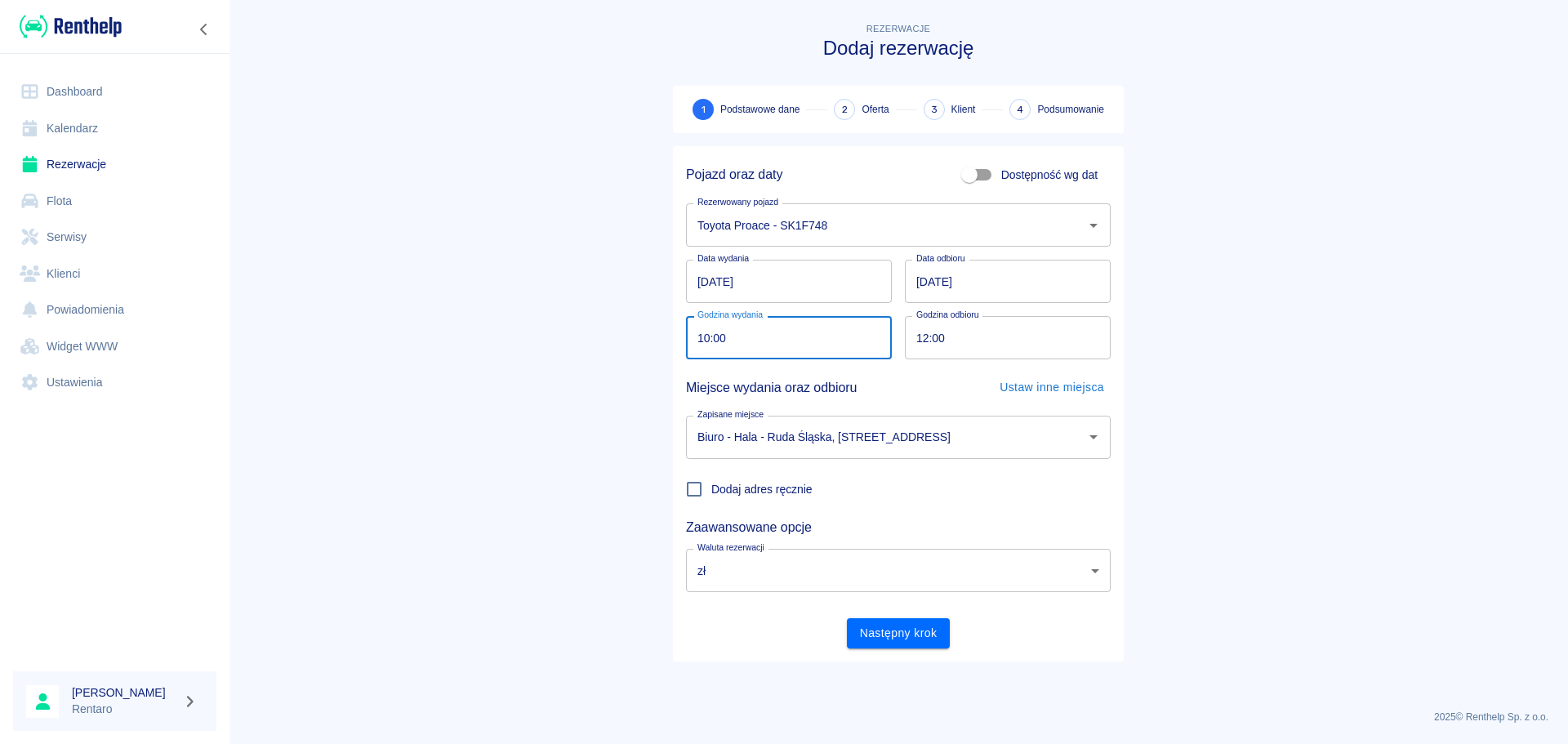
type input "10:00"
click at [915, 337] on input "12:00" at bounding box center [1001, 337] width 195 height 43
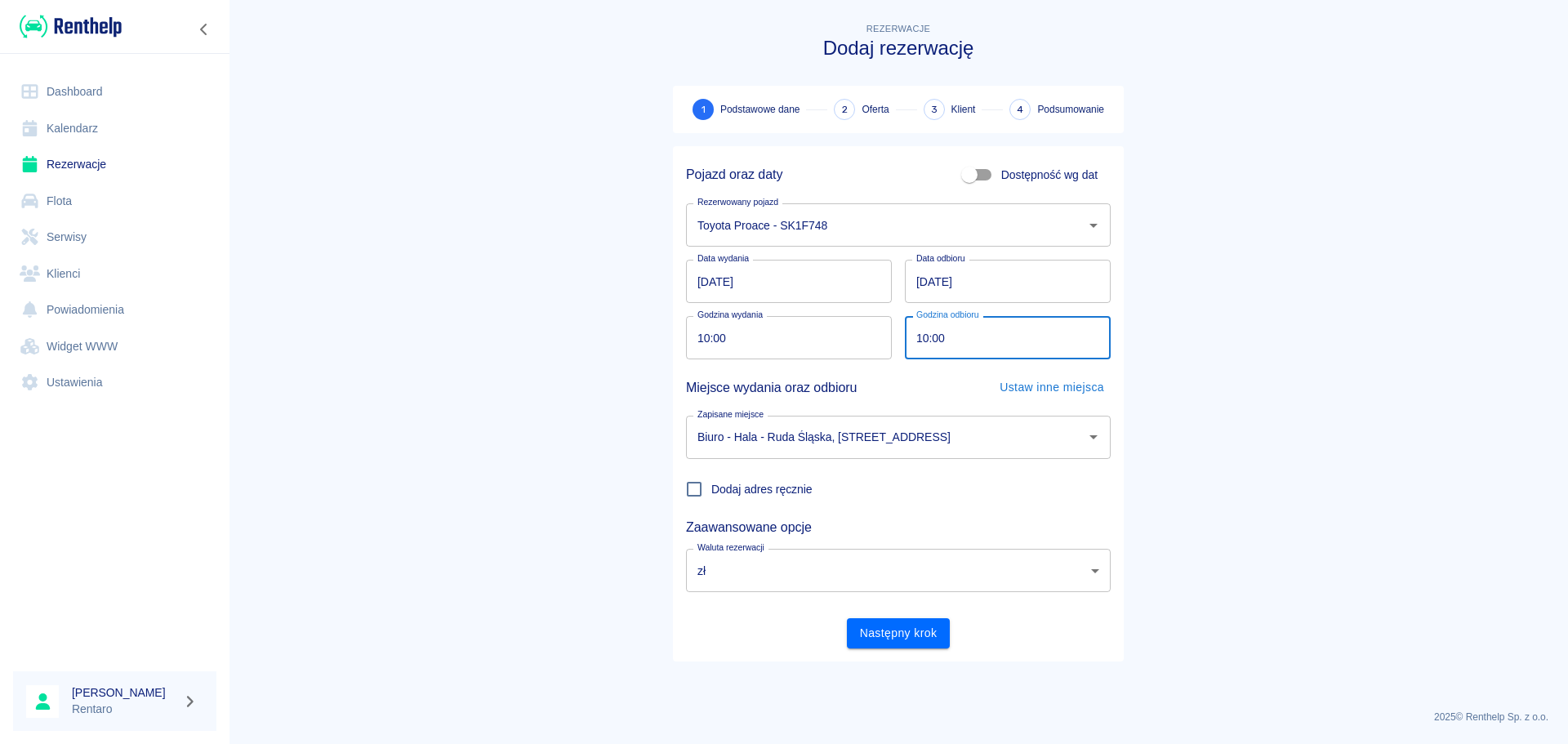
type input "10:00"
click at [909, 657] on div "Pojazd oraz daty Dostępność wg dat Rezerwowany pojazd Toyota Proace - SK1F748 R…" at bounding box center [898, 404] width 451 height 516
click at [906, 640] on button "Następny krok" at bounding box center [899, 634] width 104 height 30
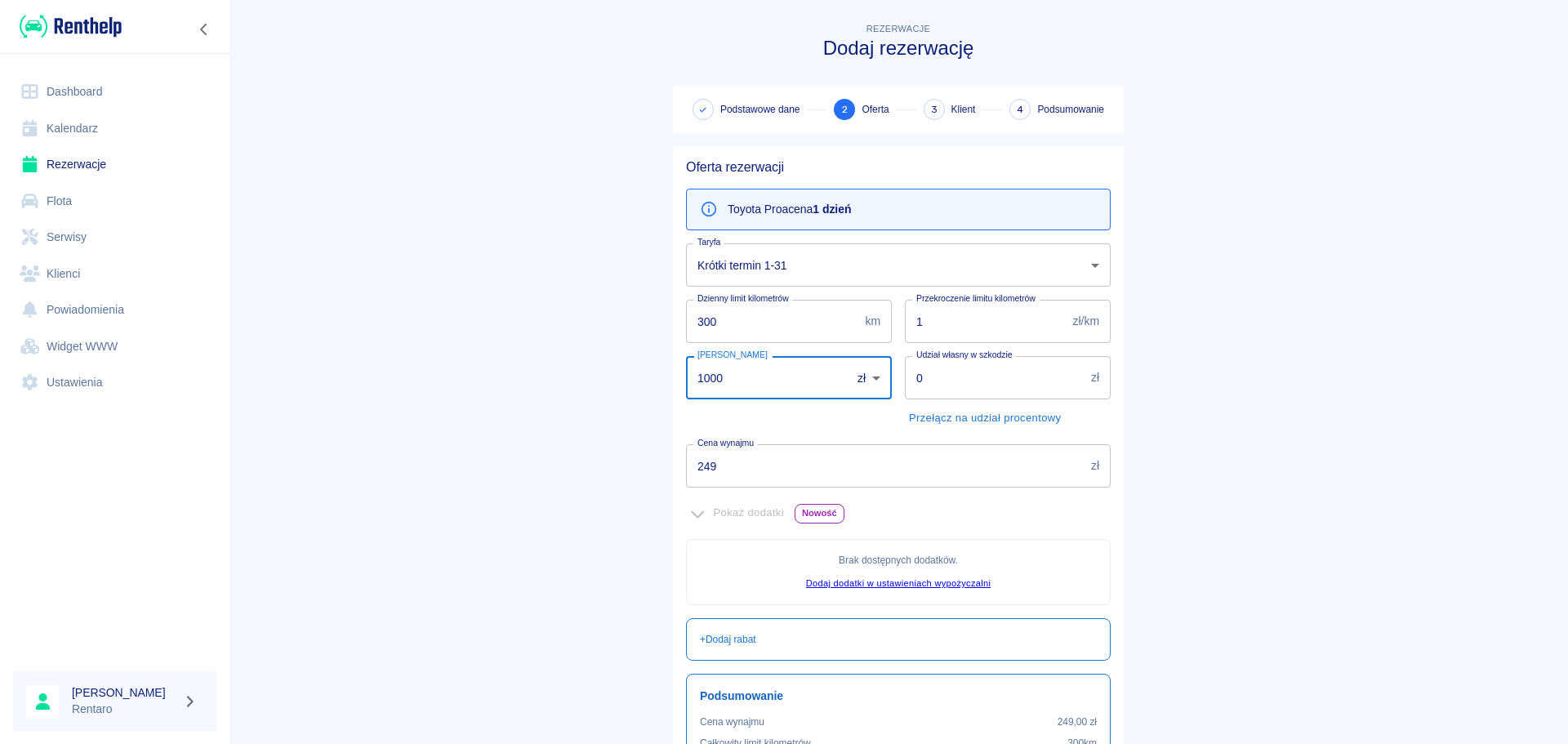
click at [746, 392] on input "1000" at bounding box center [763, 377] width 153 height 43
click at [745, 393] on input "1000" at bounding box center [763, 377] width 153 height 43
click at [745, 393] on input "1000" at bounding box center [763, 377] width 153 height 43
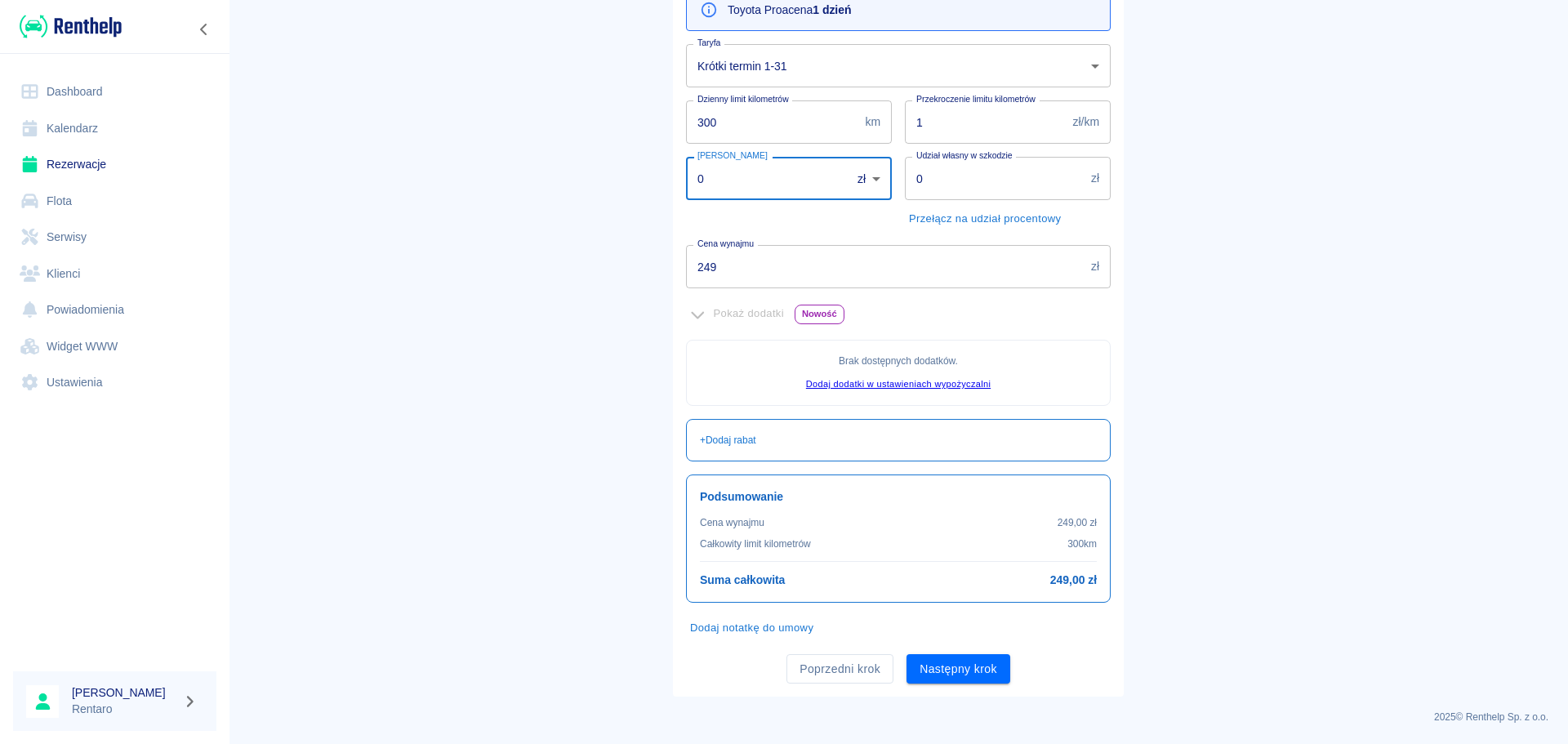
type input "0"
click at [933, 190] on input "0" at bounding box center [994, 178] width 179 height 43
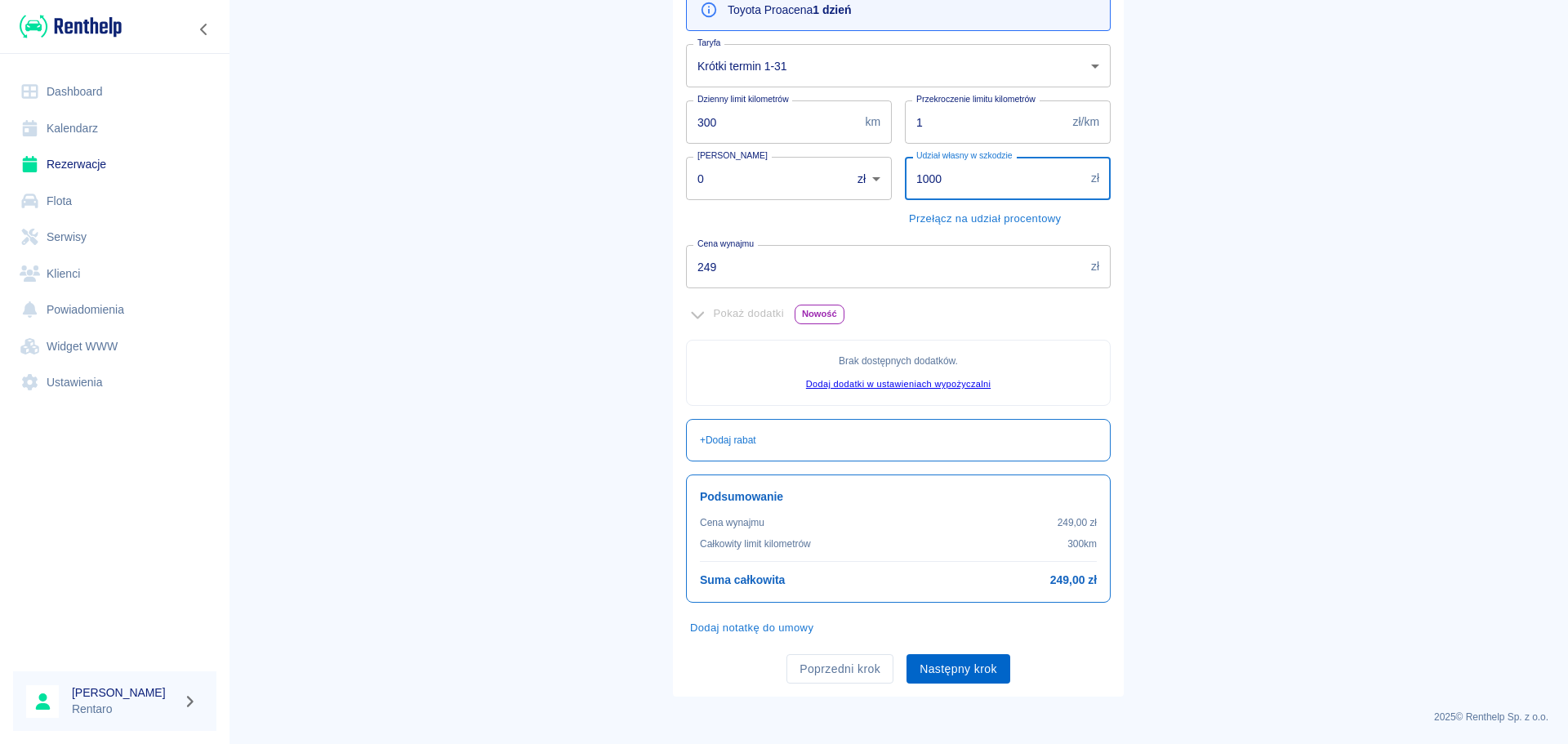
type input "1000"
click at [962, 674] on button "Następny krok" at bounding box center [957, 670] width 104 height 30
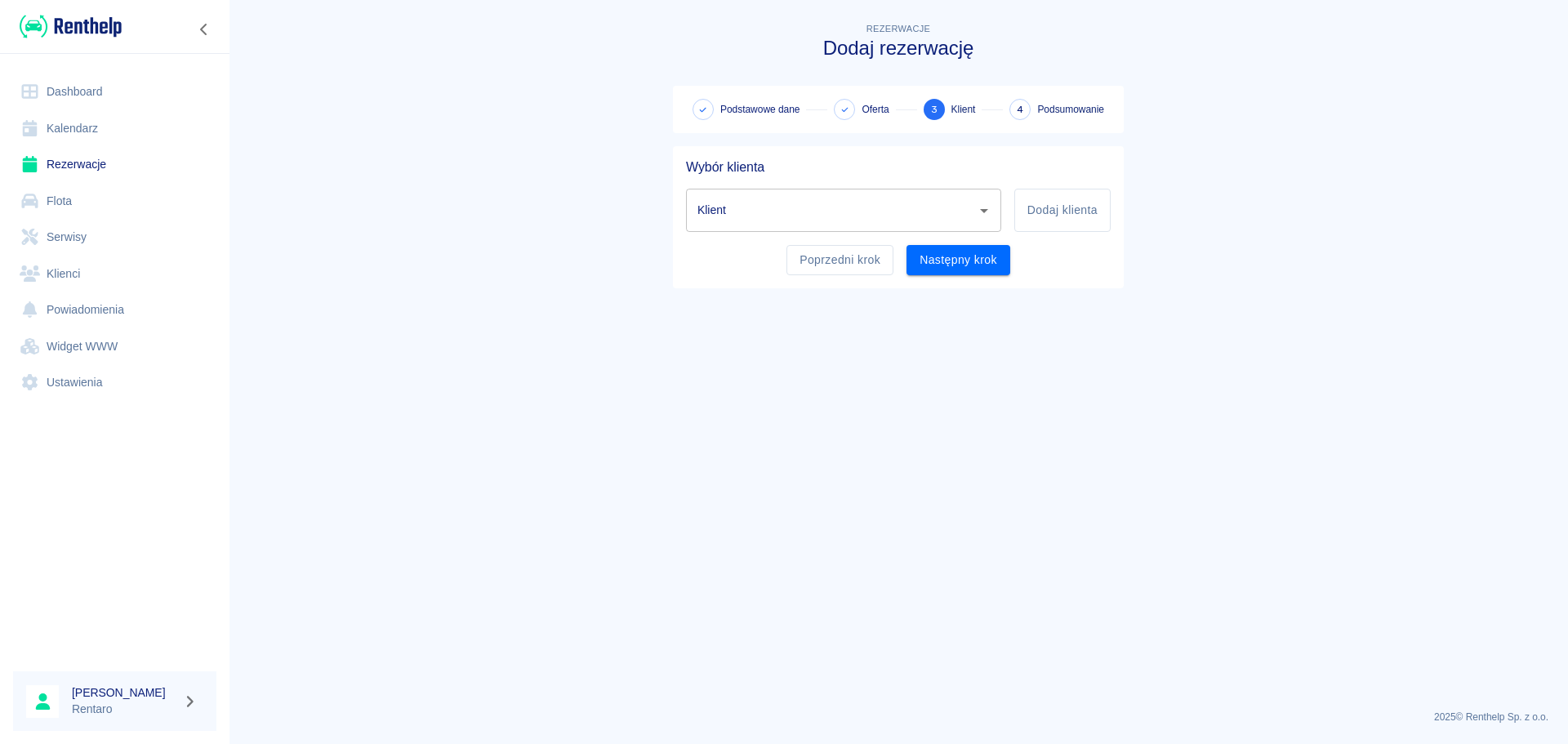
click at [767, 211] on input "Klient" at bounding box center [831, 211] width 276 height 29
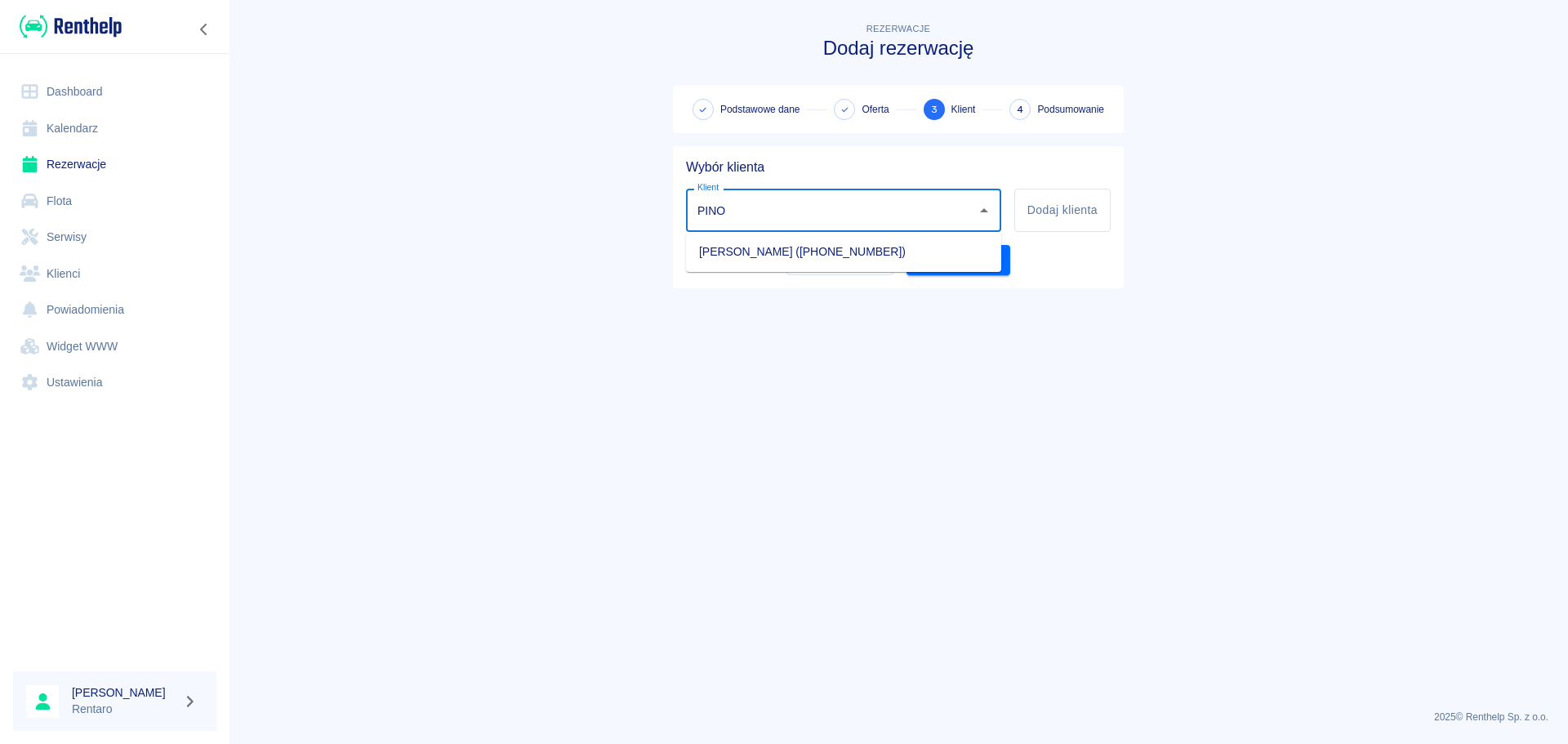
click at [744, 258] on li "Karol Pinocy (+48501516328)" at bounding box center [844, 252] width 315 height 27
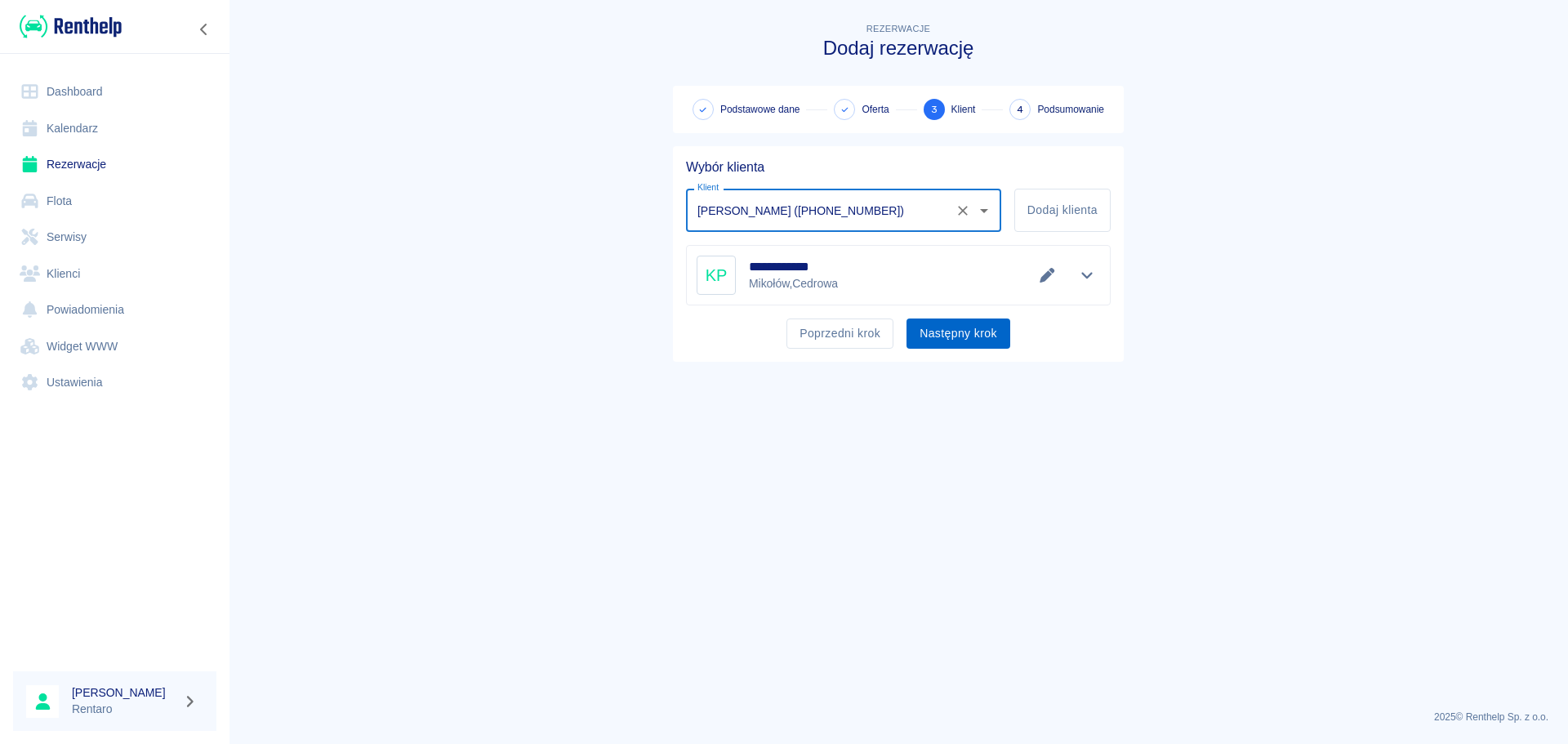
type input "Karol Pinocy (+48501516328)"
click at [952, 337] on button "Następny krok" at bounding box center [957, 334] width 104 height 30
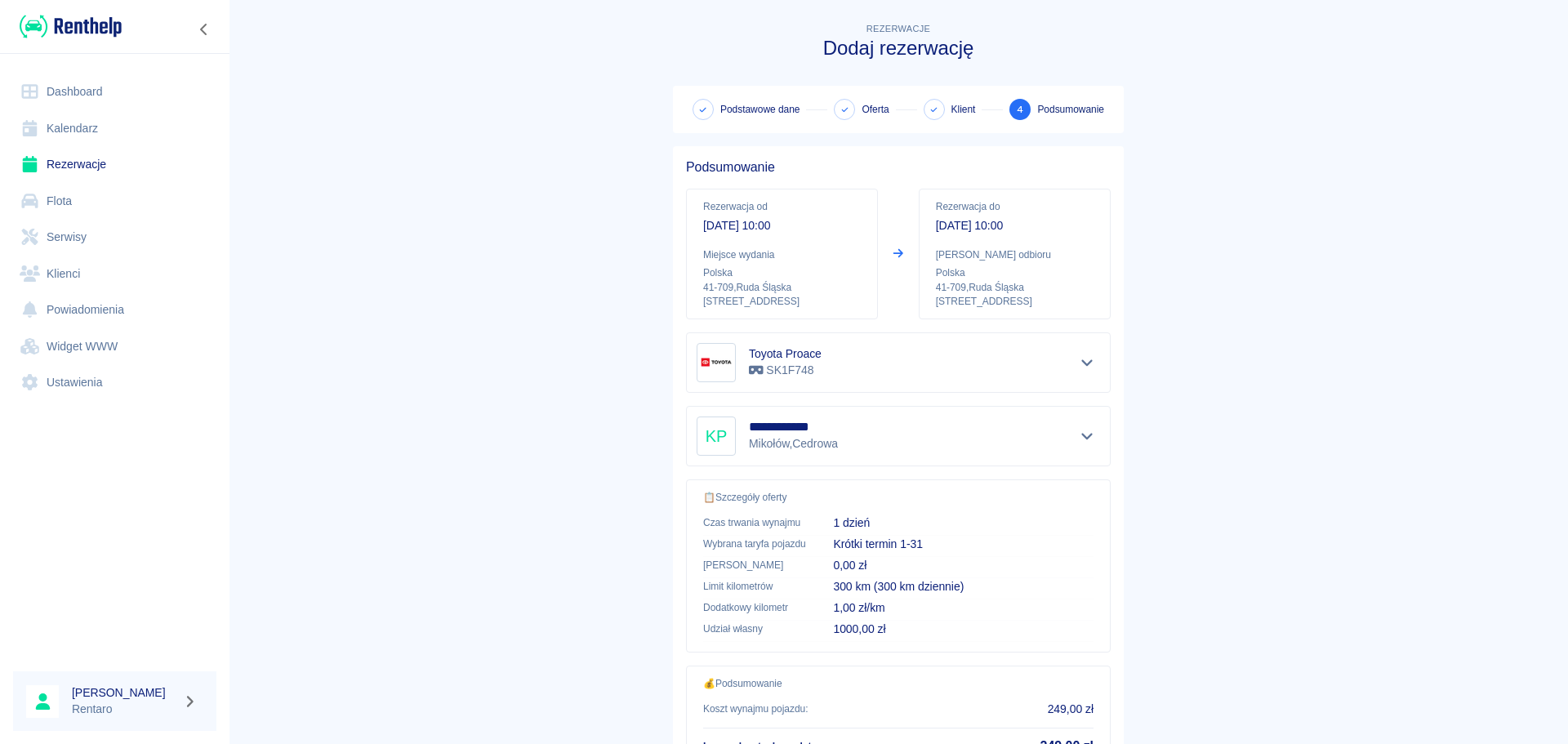
scroll to position [137, 0]
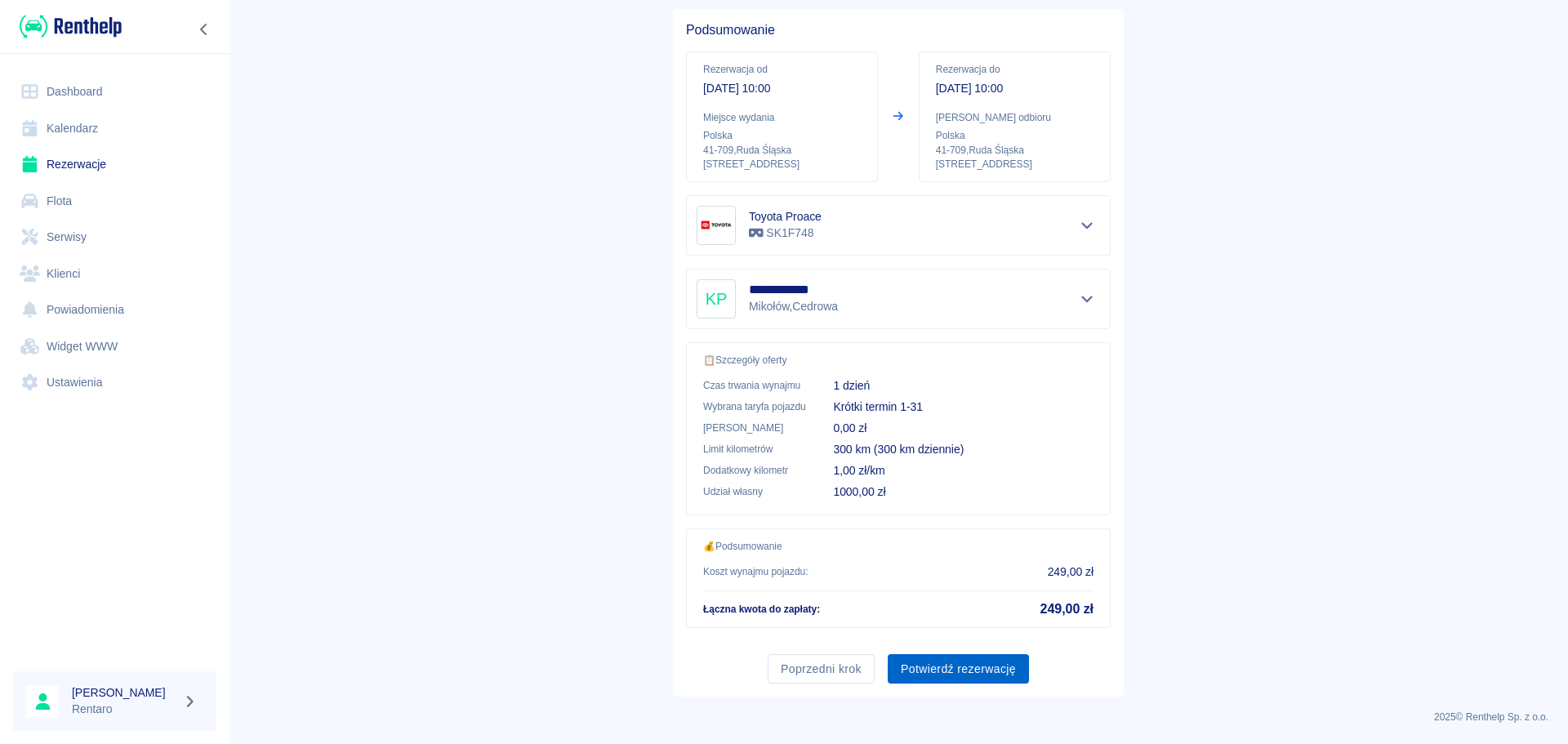
click at [987, 656] on button "Potwierdź rezerwację" at bounding box center [958, 670] width 141 height 30
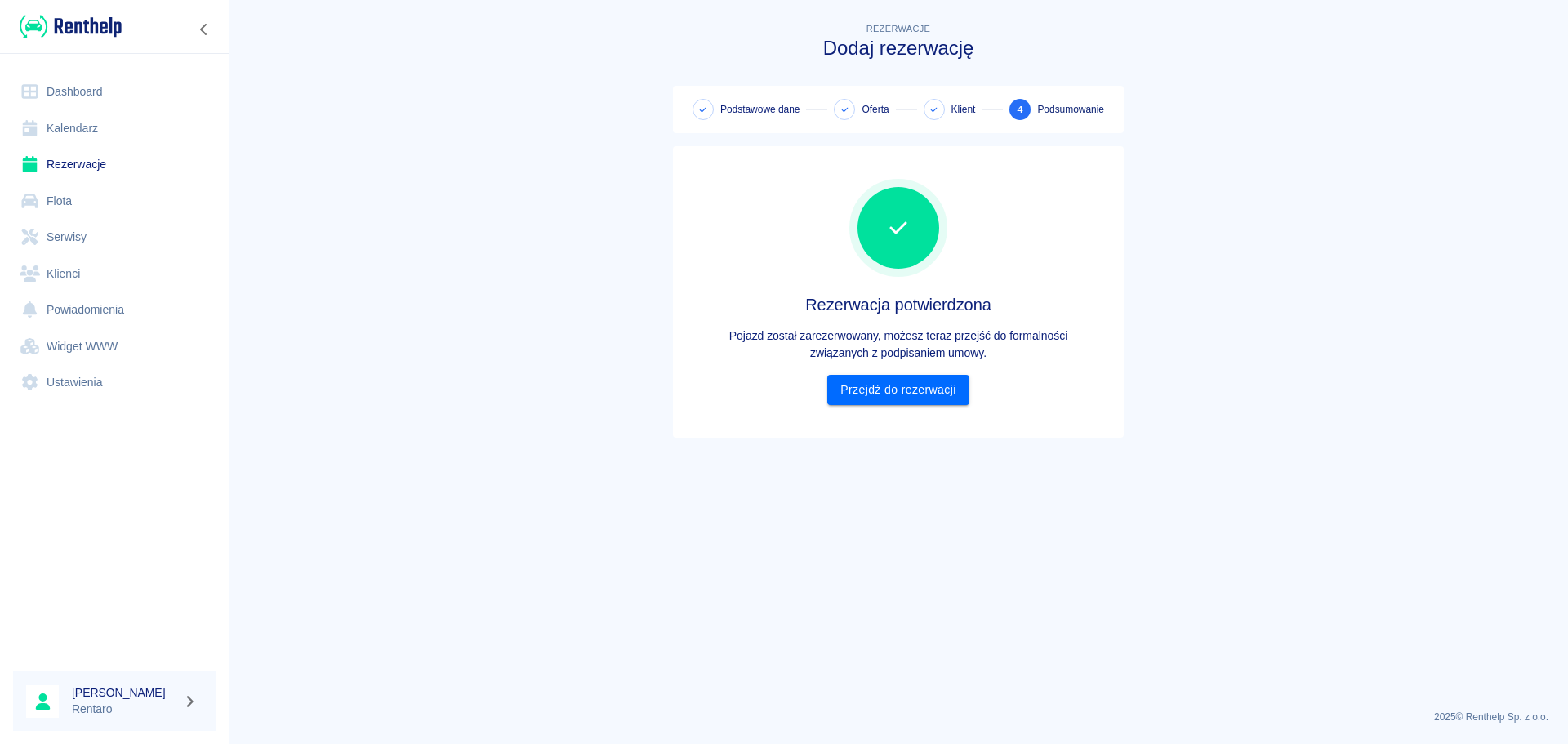
click at [938, 411] on div "Rezerwacja potwierdzona Pojazd został zarezerwowany, możesz teraz przejść do fo…" at bounding box center [899, 292] width 424 height 265
click at [947, 396] on link "Przejdź do rezerwacji" at bounding box center [898, 390] width 141 height 30
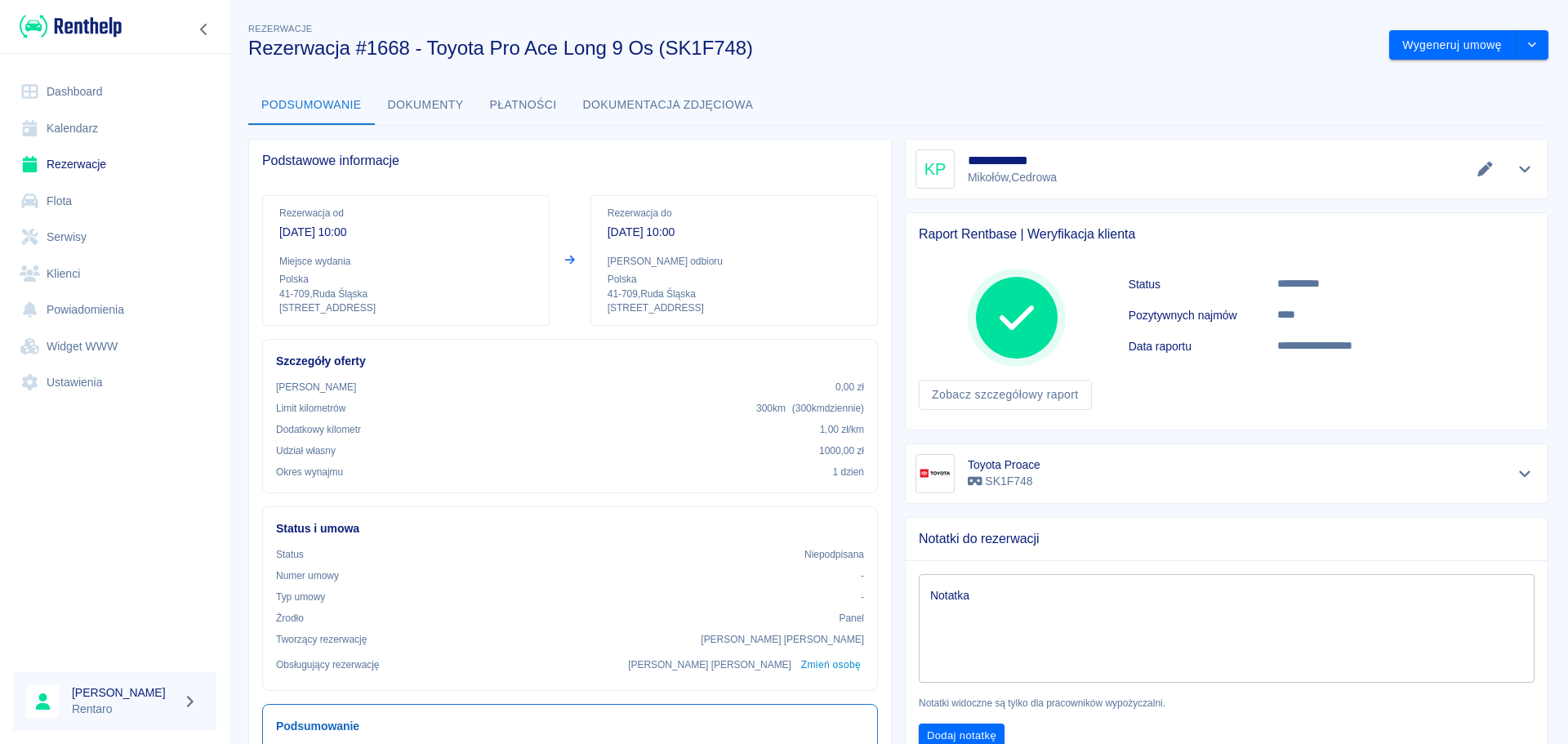
click at [85, 99] on link "Dashboard" at bounding box center [115, 92] width 203 height 37
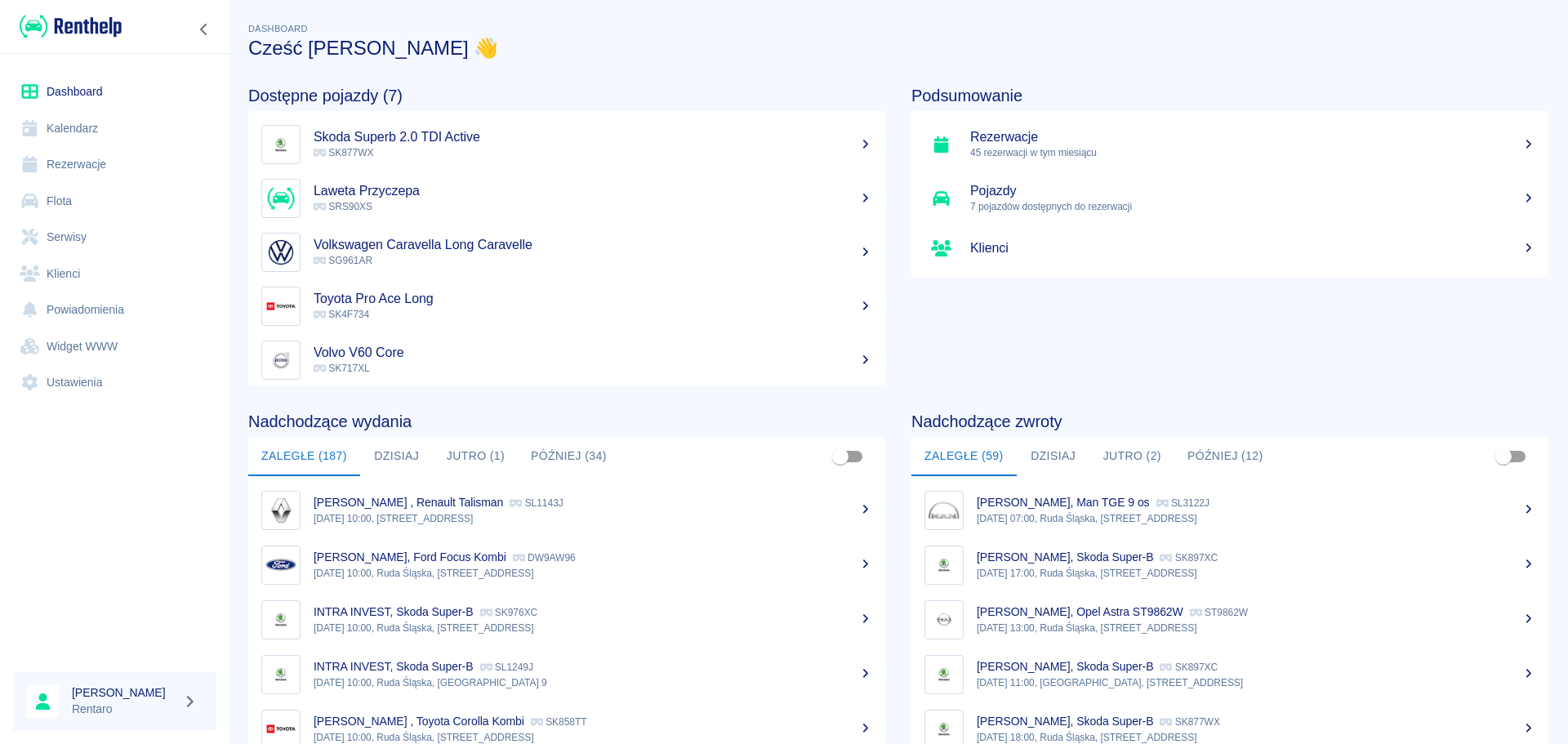
click at [1139, 463] on button "Jutro (2)" at bounding box center [1133, 457] width 84 height 40
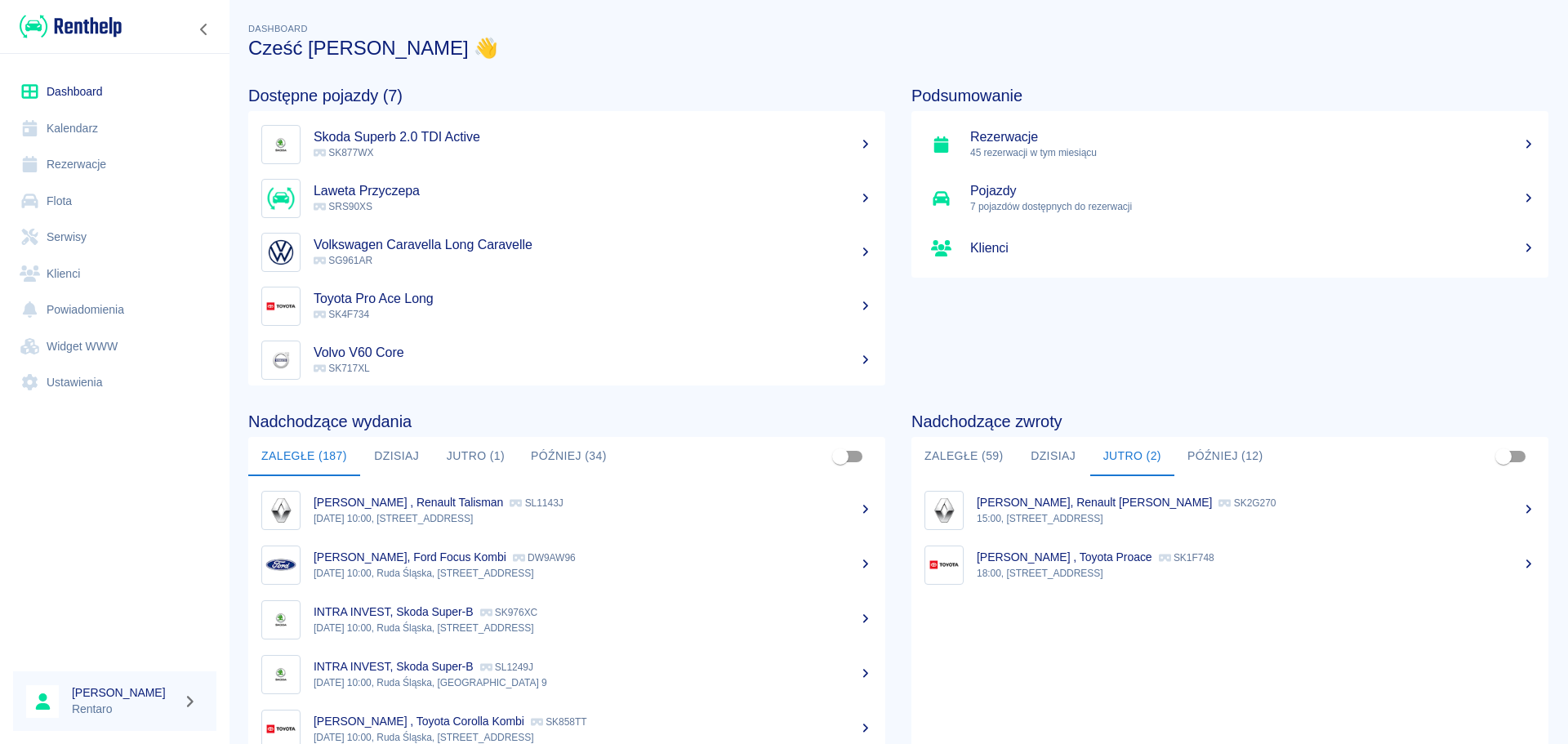
click at [440, 454] on button "Jutro (1)" at bounding box center [476, 457] width 84 height 40
